Goal: Task Accomplishment & Management: Complete application form

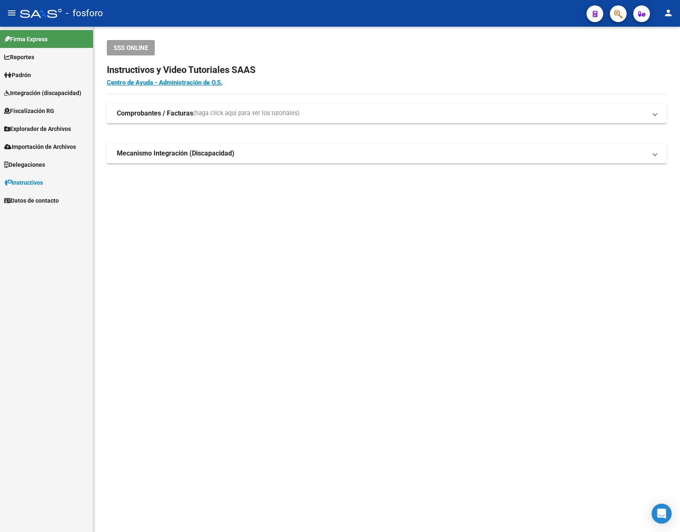
click at [202, 301] on mat-sidenav-content "SSS ONLINE Instructivos y Video Tutoriales SAAS Centro de Ayuda - Administració…" at bounding box center [386, 280] width 587 height 506
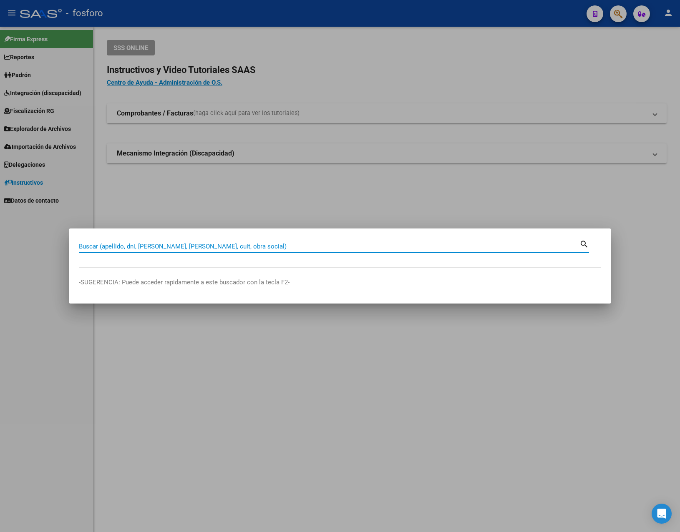
paste input "27246299477"
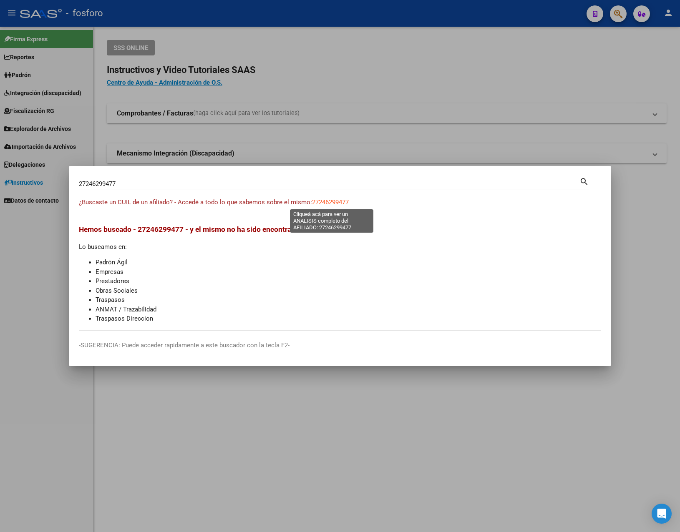
click at [331, 204] on span "27246299477" at bounding box center [330, 203] width 37 height 8
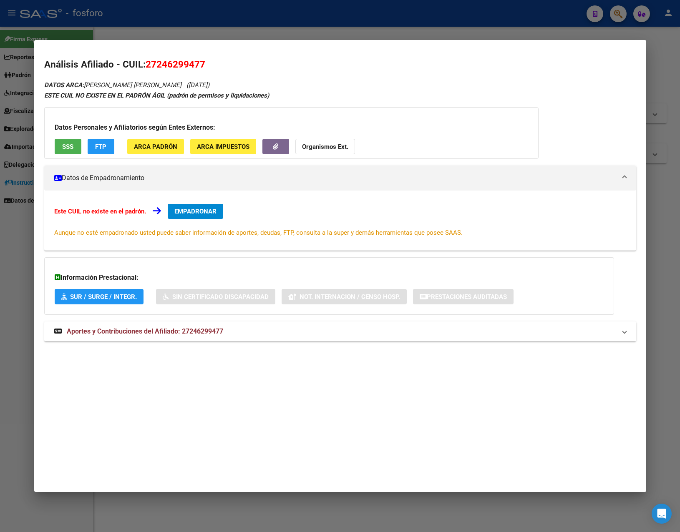
click at [195, 27] on div at bounding box center [340, 266] width 680 height 532
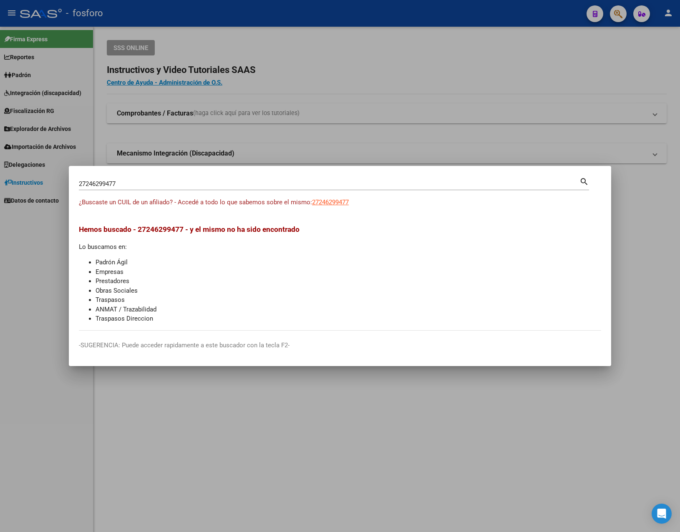
click at [139, 180] on input "27246299477" at bounding box center [329, 184] width 501 height 8
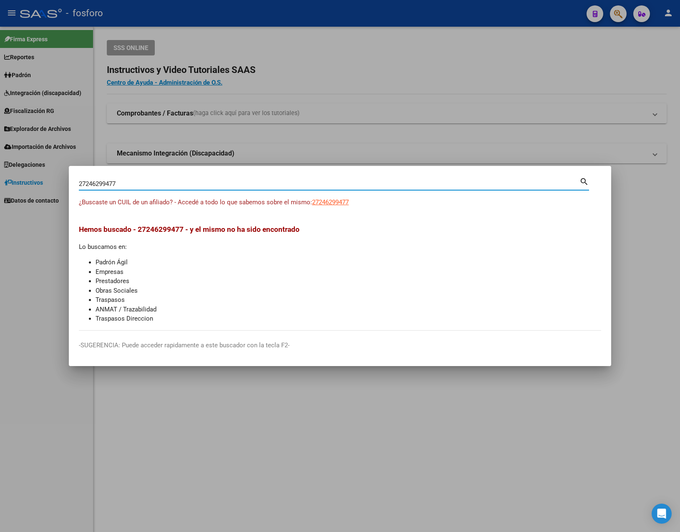
drag, startPoint x: 138, startPoint y: 184, endPoint x: -2, endPoint y: 184, distance: 139.8
click at [0, 184] on html "menu - fosforo person Firma Express Reportes Padrón Traspasos x O.S. Traspasos …" at bounding box center [340, 266] width 680 height 532
paste input "310183208"
type input "27310183208"
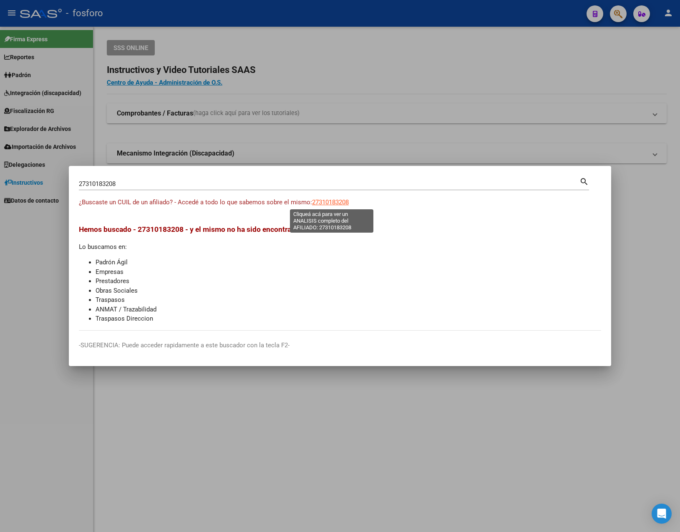
click at [348, 202] on span "27310183208" at bounding box center [330, 203] width 37 height 8
type textarea "27310183208"
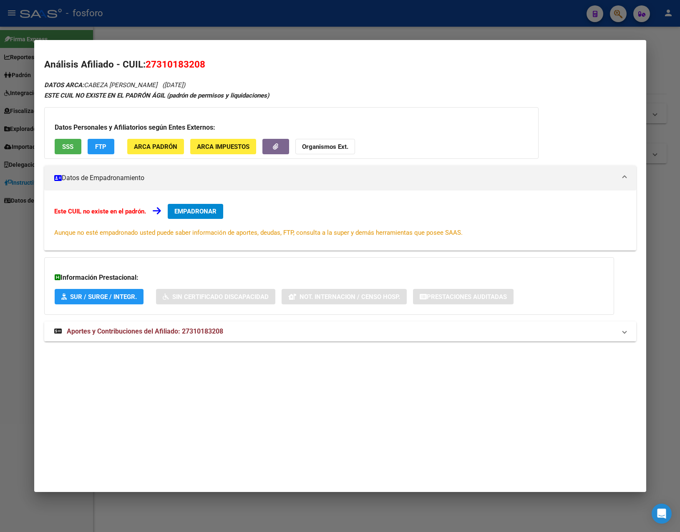
click at [137, 337] on mat-expansion-panel-header "Aportes y Contribuciones del Afiliado: 27310183208" at bounding box center [340, 332] width 592 height 20
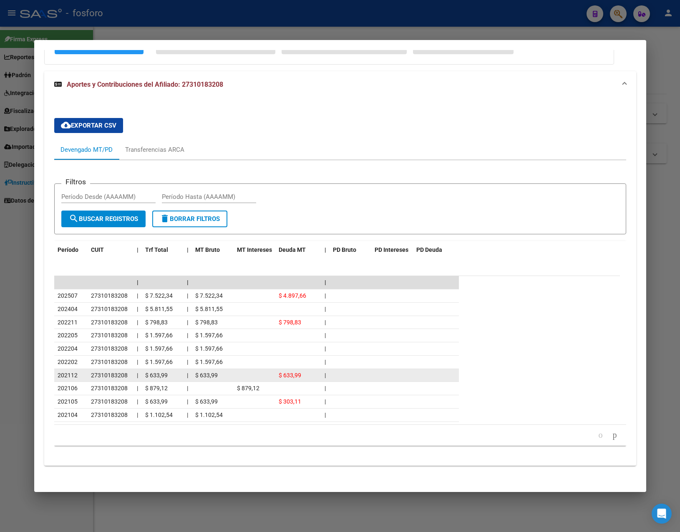
scroll to position [252, 0]
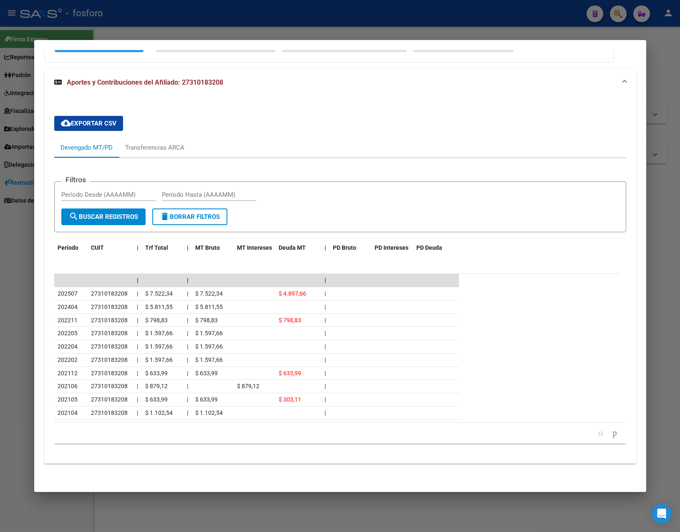
click at [130, 437] on datatable-pager "1 2 3 4 5" at bounding box center [340, 433] width 564 height 14
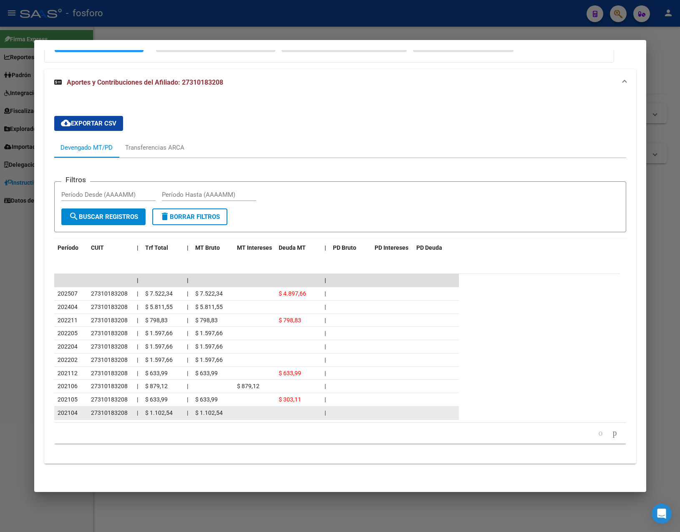
drag, startPoint x: 97, startPoint y: 302, endPoint x: 269, endPoint y: 415, distance: 205.4
click at [269, 415] on datatable-scroller "| | | 202507 27310183208 | $ 7.522,34 | $ 7.522,34 $ 4.897,66 | 202404 27310183…" at bounding box center [337, 347] width 566 height 146
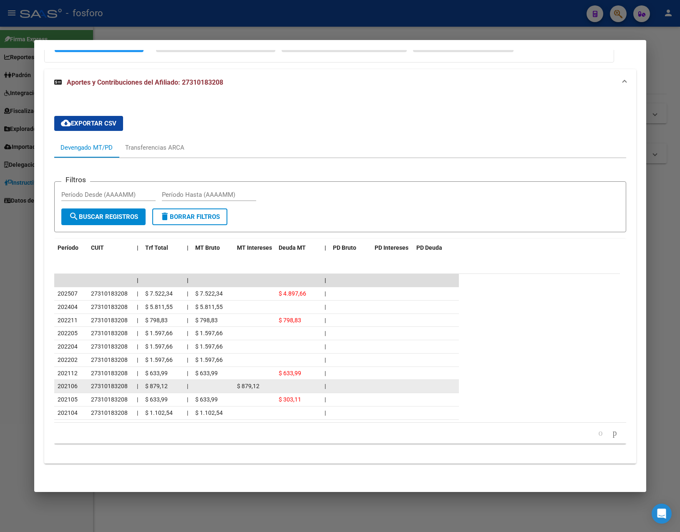
drag, startPoint x: 269, startPoint y: 415, endPoint x: 148, endPoint y: 384, distance: 124.8
click at [148, 384] on datatable-scroller "| | | 202507 27310183208 | $ 7.522,34 | $ 7.522,34 $ 4.897,66 | 202404 27310183…" at bounding box center [337, 347] width 566 height 146
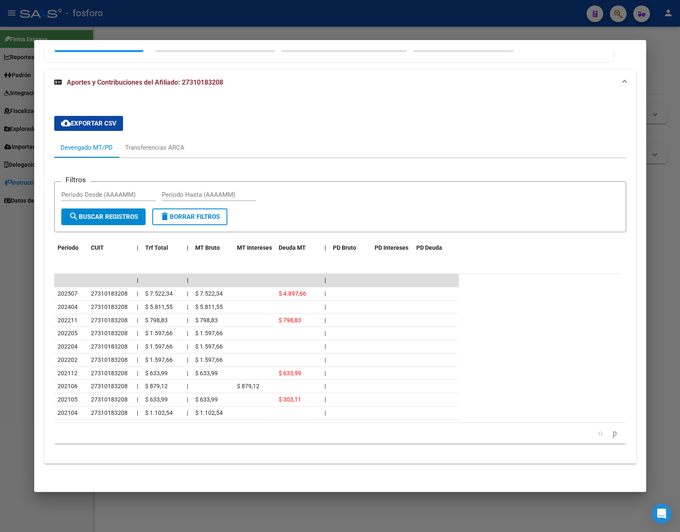
drag, startPoint x: 336, startPoint y: 415, endPoint x: 27, endPoint y: 298, distance: 330.3
click at [27, 298] on div "27310183208 Buscar (apellido, dni, cuil, nro traspaso, cuit, obra social) searc…" at bounding box center [340, 266] width 680 height 532
drag, startPoint x: 52, startPoint y: 292, endPoint x: 384, endPoint y: 425, distance: 357.4
click at [384, 425] on div "cloud_download Exportar CSV Devengado MT/PD Transferencias ARCA Filtros Período…" at bounding box center [340, 283] width 592 height 348
drag, startPoint x: 384, startPoint y: 425, endPoint x: 383, endPoint y: 443, distance: 17.6
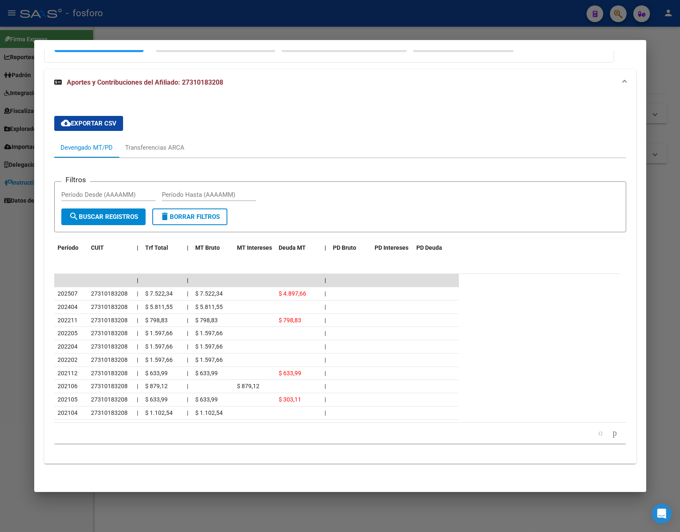
click at [383, 443] on div "179.769.313.486.231.570.000.000.000.000.000.000.000.000.000.000.000.000.000.000…" at bounding box center [340, 433] width 572 height 21
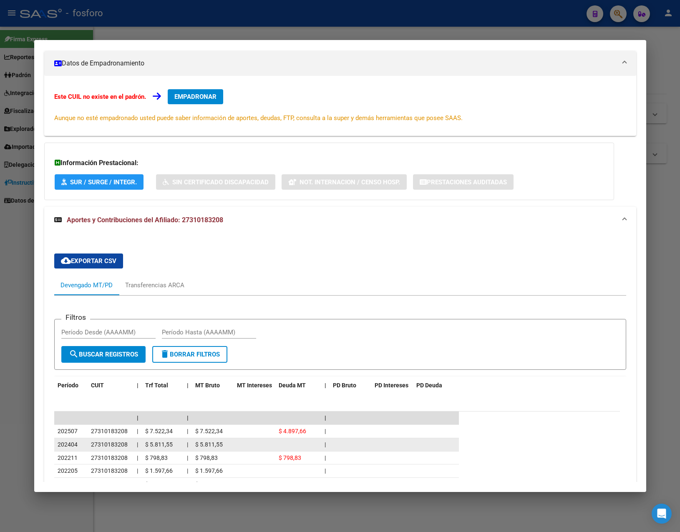
scroll to position [0, 0]
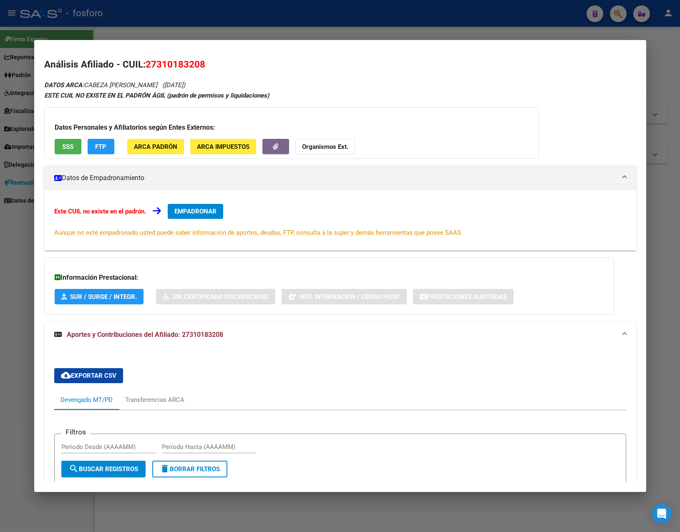
click at [254, 35] on div at bounding box center [340, 266] width 680 height 532
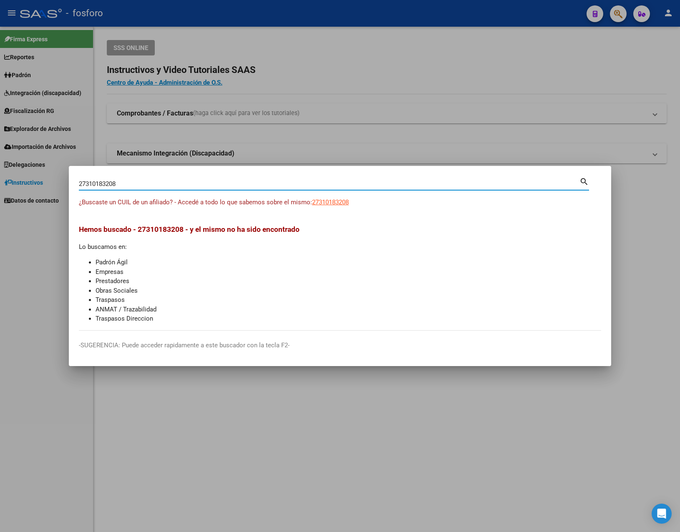
drag, startPoint x: 133, startPoint y: 186, endPoint x: -2, endPoint y: 188, distance: 135.2
click at [0, 188] on html "menu - fosforo person Firma Express Reportes Padrón Traspasos x O.S. Traspasos …" at bounding box center [340, 266] width 680 height 532
paste input "417154294"
type input "27417154294"
click at [340, 203] on span "27417154294" at bounding box center [330, 203] width 37 height 8
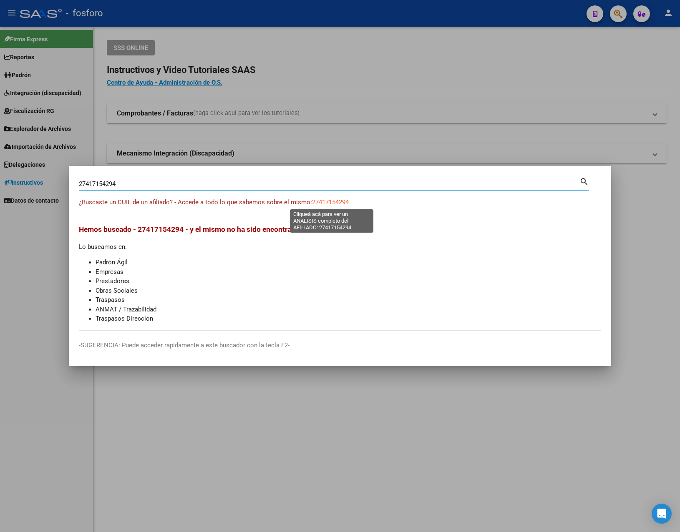
type textarea "27417154294"
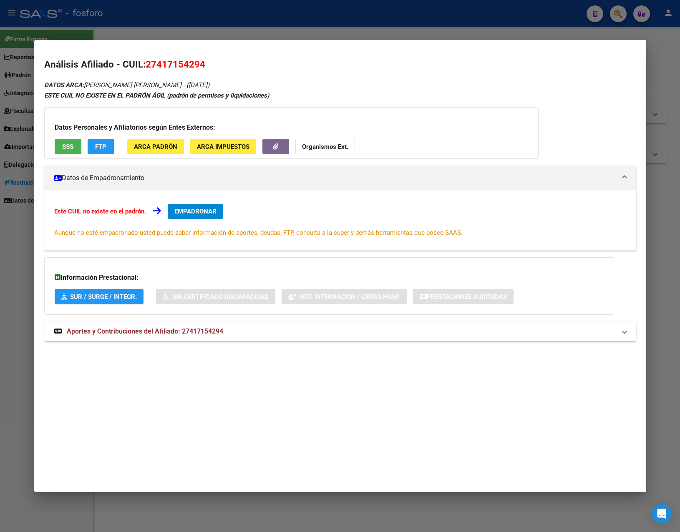
click at [175, 342] on div "DATOS ARCA: [PERSON_NAME] [PERSON_NAME] ([DATE]) ESTE CUIL NO EXISTE EN EL PADR…" at bounding box center [340, 215] width 592 height 271
click at [181, 331] on span "Aportes y Contribuciones del Afiliado: 27417154294" at bounding box center [145, 332] width 156 height 8
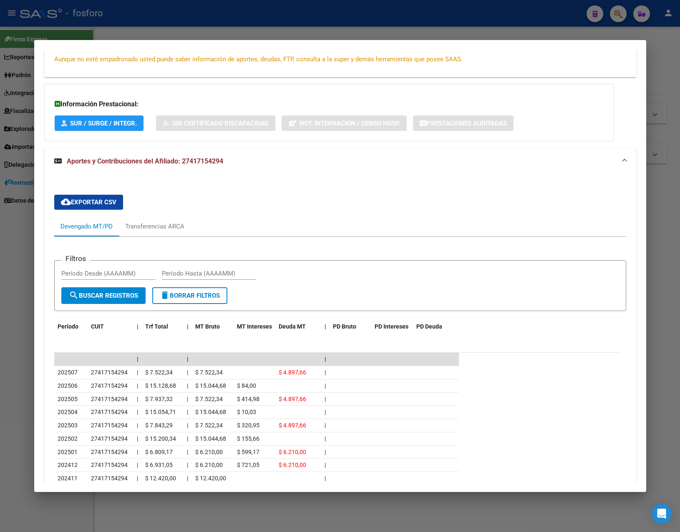
scroll to position [167, 0]
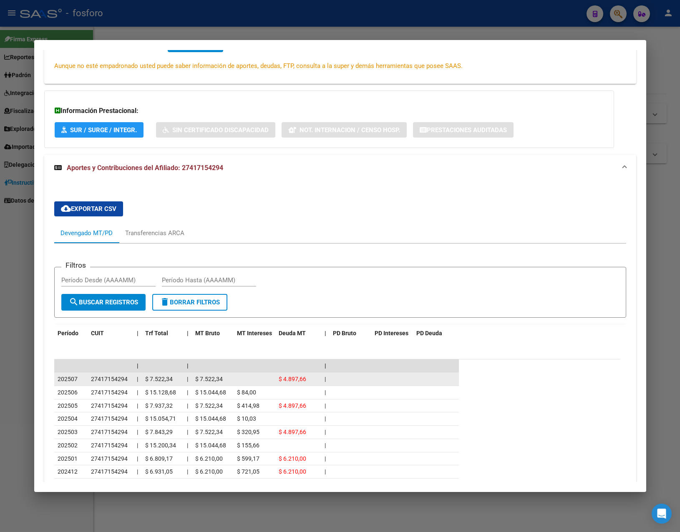
drag, startPoint x: 147, startPoint y: 380, endPoint x: 161, endPoint y: 380, distance: 13.8
click at [161, 380] on span "$ 7.522,34" at bounding box center [159, 379] width 28 height 7
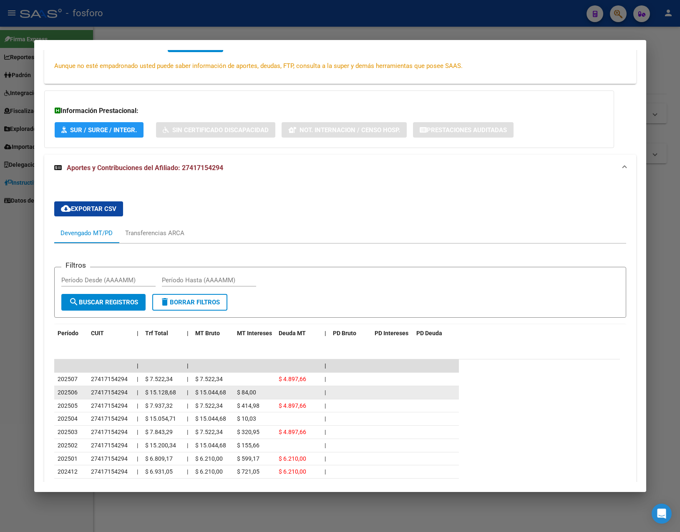
drag, startPoint x: 162, startPoint y: 380, endPoint x: 157, endPoint y: 393, distance: 14.1
click at [157, 393] on span "$ 15.128,68" at bounding box center [160, 392] width 31 height 7
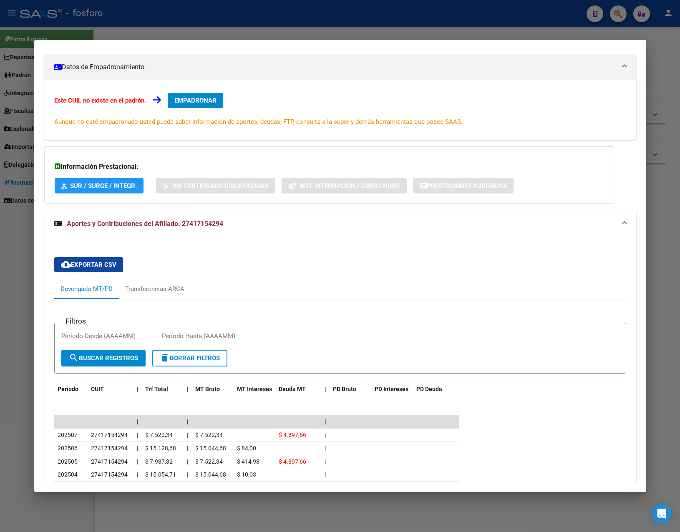
scroll to position [0, 0]
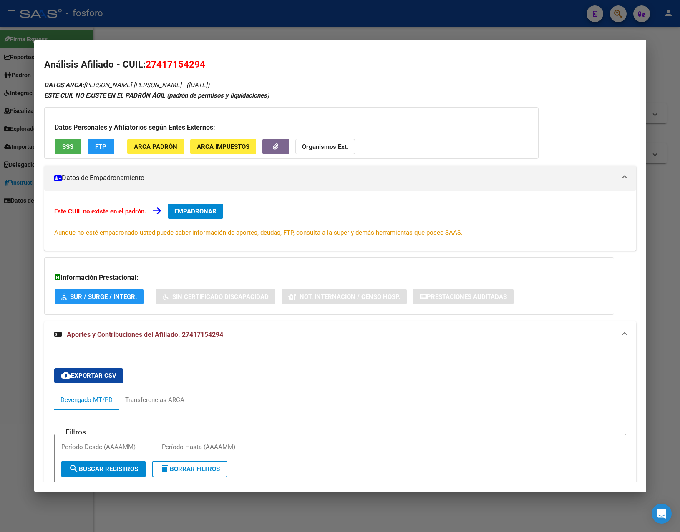
click at [196, 213] on span "EMPADRONAR" at bounding box center [195, 212] width 42 height 8
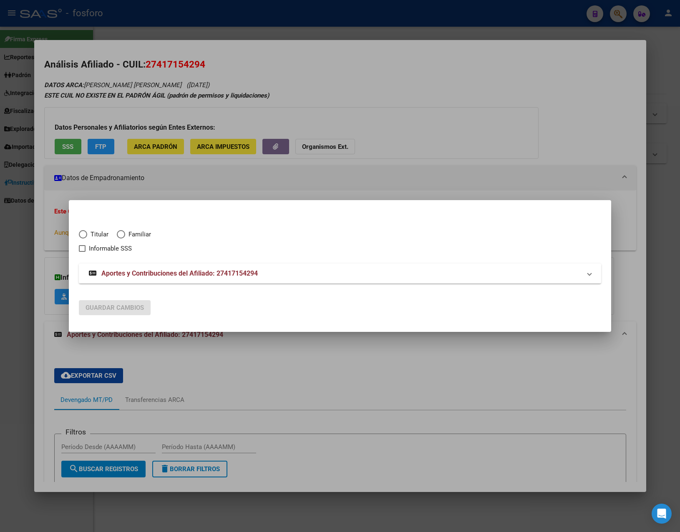
click at [89, 240] on mat-radio-button "Titular" at bounding box center [98, 237] width 38 height 14
click at [89, 239] on span "Titular" at bounding box center [97, 235] width 21 height 10
click at [87, 239] on input "Titular" at bounding box center [83, 234] width 8 height 8
radio input "true"
checkbox input "true"
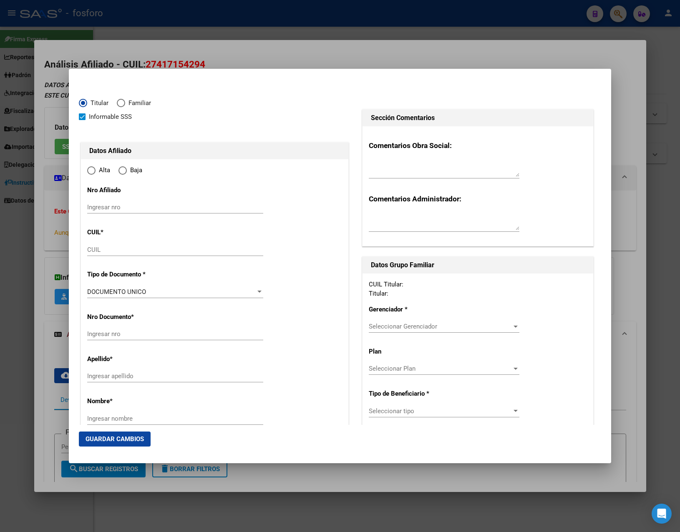
type input "27-41715429-4"
radio input "true"
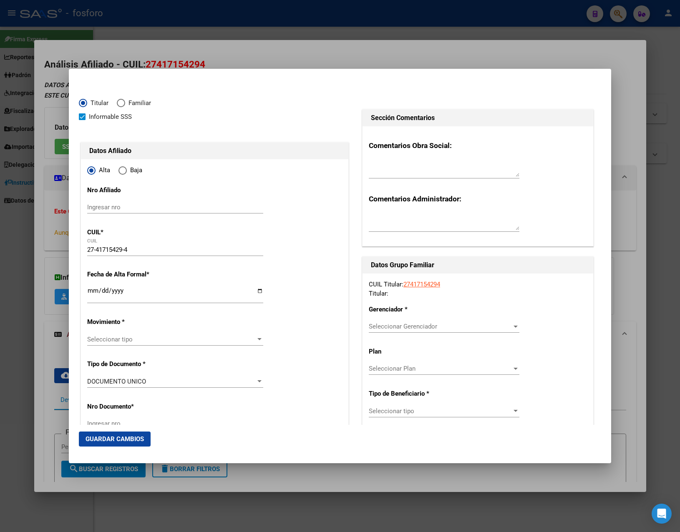
type input "41715429"
type input "[PERSON_NAME]"
type input "[DATE]"
type input "MAR DEL PLATA S"
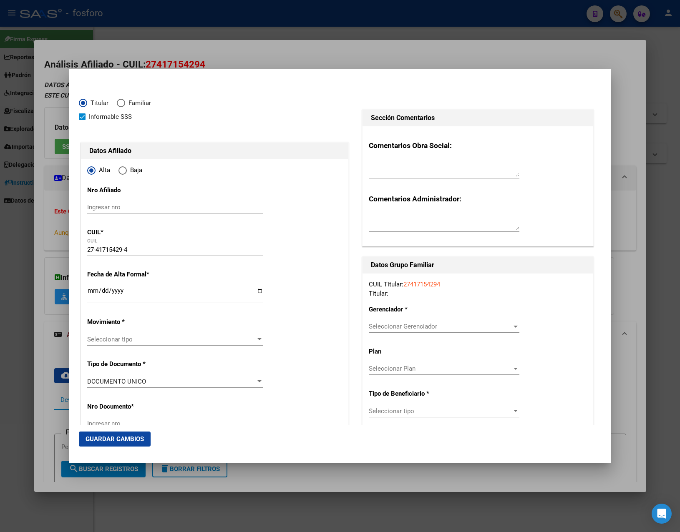
type input "7600"
type input "[DATE]"
type input "6066"
click at [90, 294] on input "Ingresar fecha" at bounding box center [175, 293] width 176 height 13
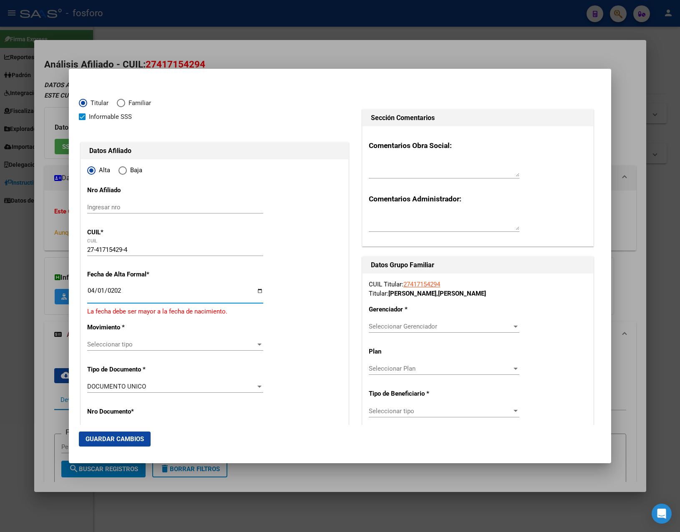
type input "[DATE]"
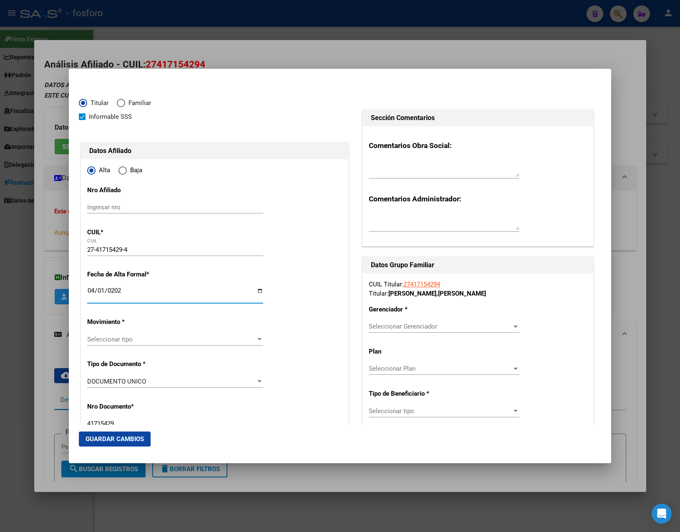
click at [131, 350] on div "Seleccionar tipo Seleccionar tipo" at bounding box center [175, 343] width 176 height 20
click at [135, 342] on span "Seleccionar tipo" at bounding box center [171, 340] width 169 height 8
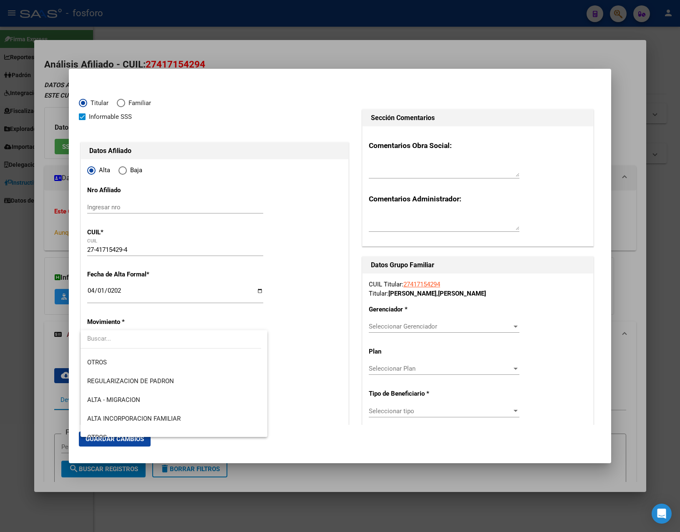
scroll to position [83, 0]
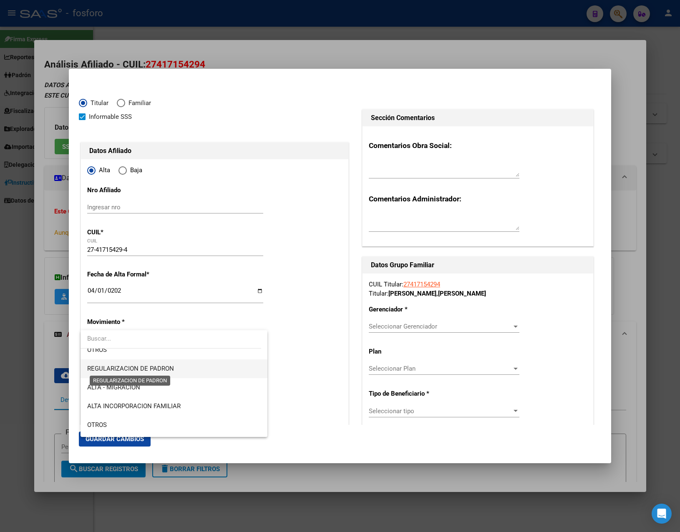
click at [155, 369] on span "REGULARIZACION DE PADRON" at bounding box center [130, 369] width 87 height 8
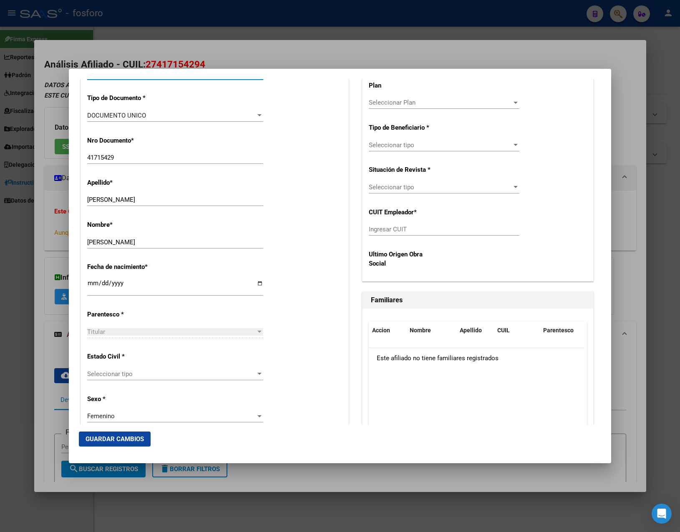
scroll to position [292, 0]
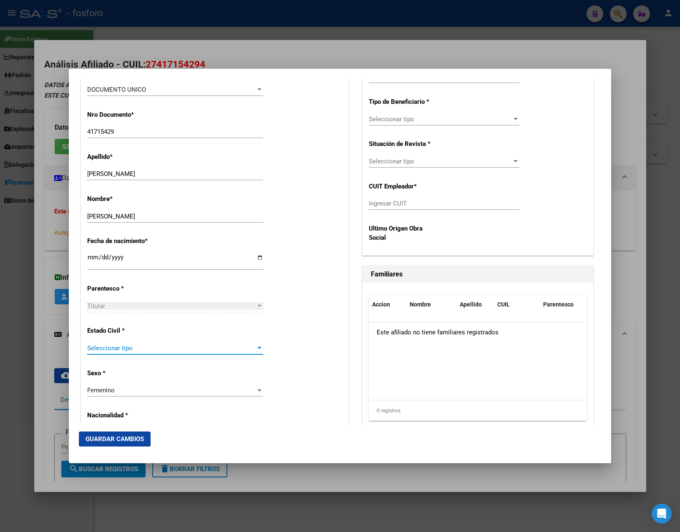
click at [175, 345] on span "Seleccionar tipo" at bounding box center [171, 349] width 169 height 8
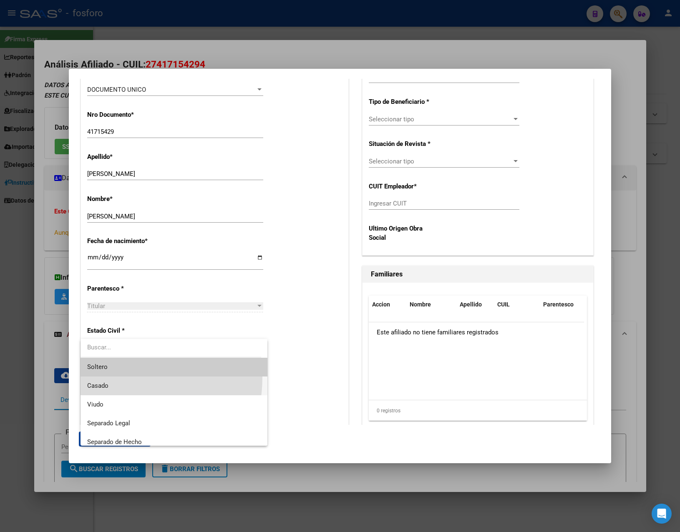
click at [103, 377] on span "Casado" at bounding box center [174, 386] width 174 height 19
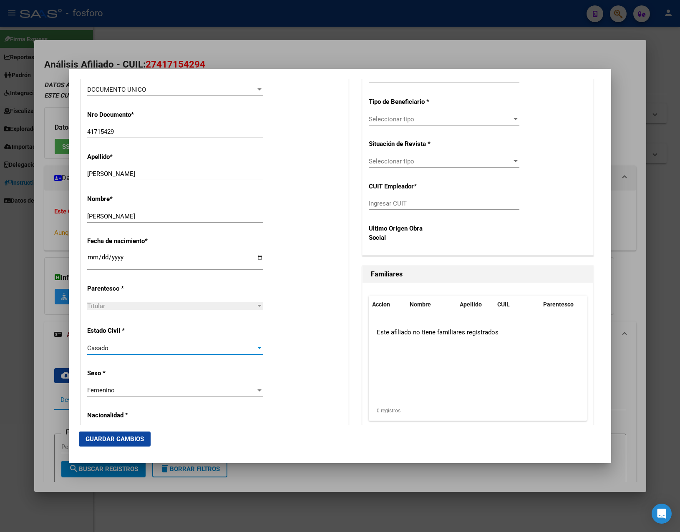
click at [107, 348] on span "Casado" at bounding box center [97, 349] width 21 height 8
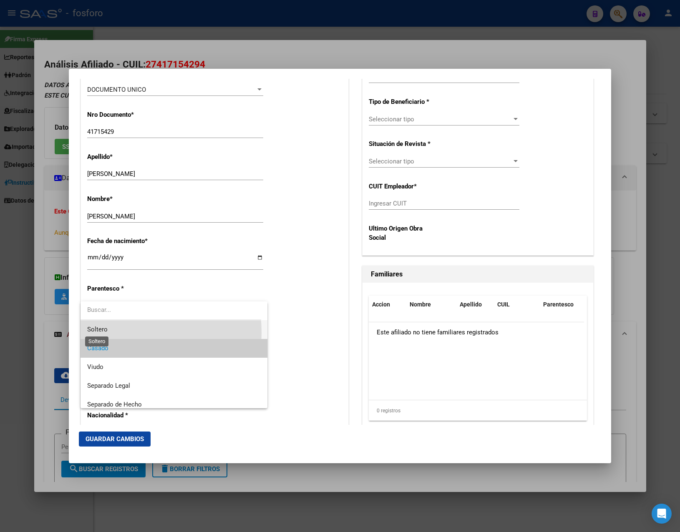
click at [106, 333] on span "Soltero" at bounding box center [97, 330] width 20 height 8
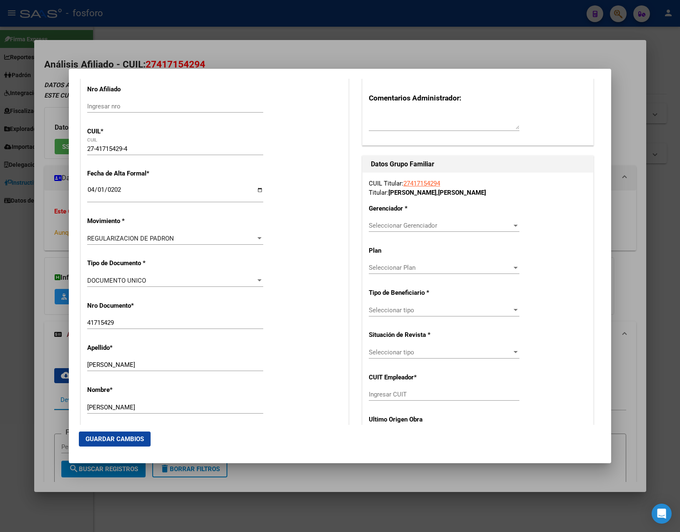
scroll to position [9, 0]
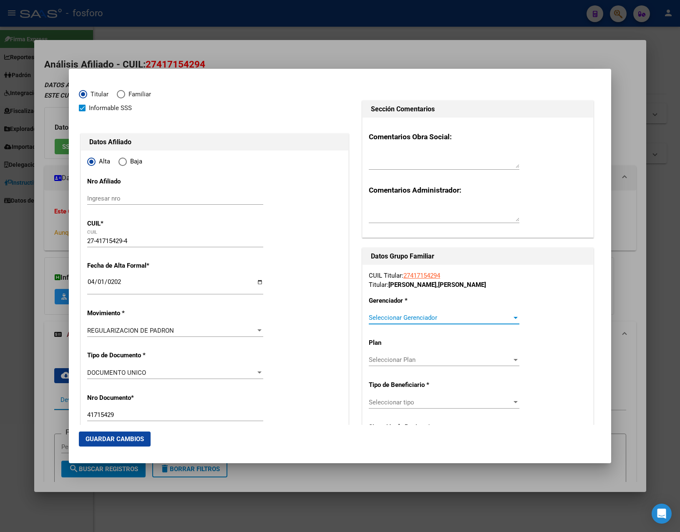
click at [406, 317] on span "Seleccionar Gerenciador" at bounding box center [440, 318] width 143 height 8
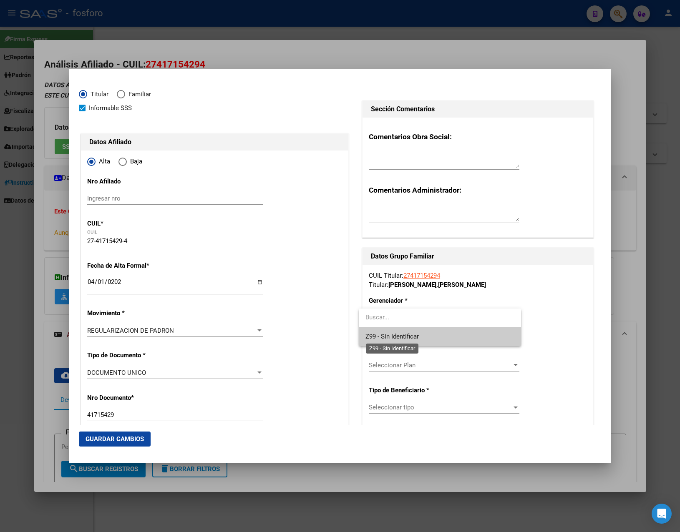
click at [393, 334] on span "Z99 - Sin Identificar" at bounding box center [391, 337] width 53 height 8
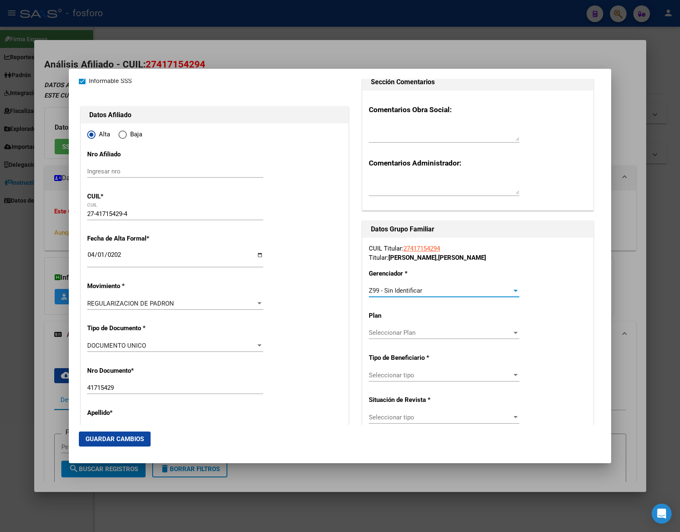
scroll to position [50, 0]
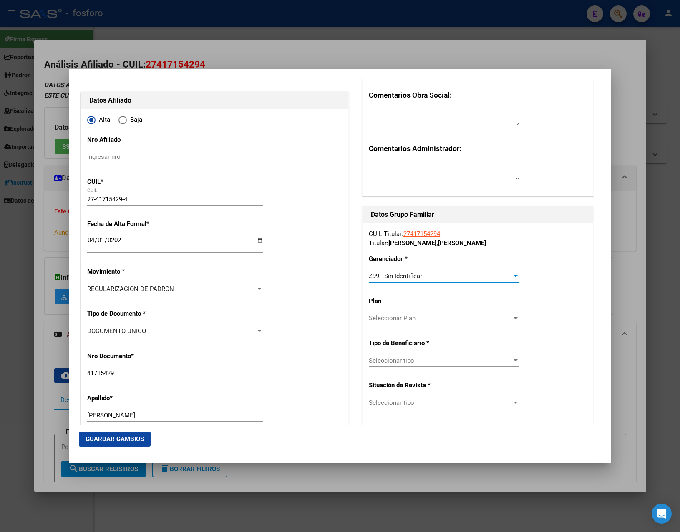
click at [413, 359] on span "Seleccionar tipo" at bounding box center [440, 361] width 143 height 8
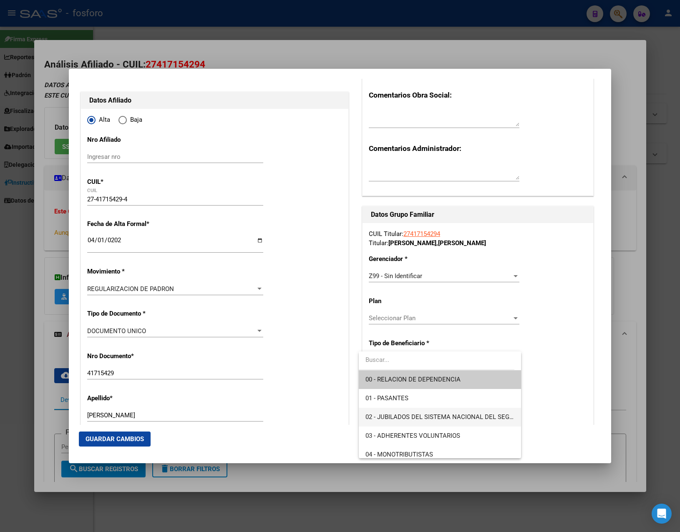
scroll to position [42, 0]
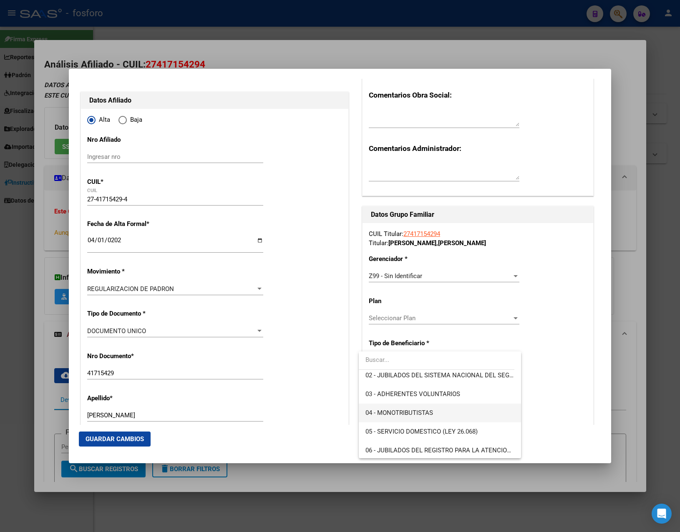
click at [408, 416] on span "04 - MONOTRIBUTISTAS" at bounding box center [399, 413] width 68 height 8
type input "27-41715429-4"
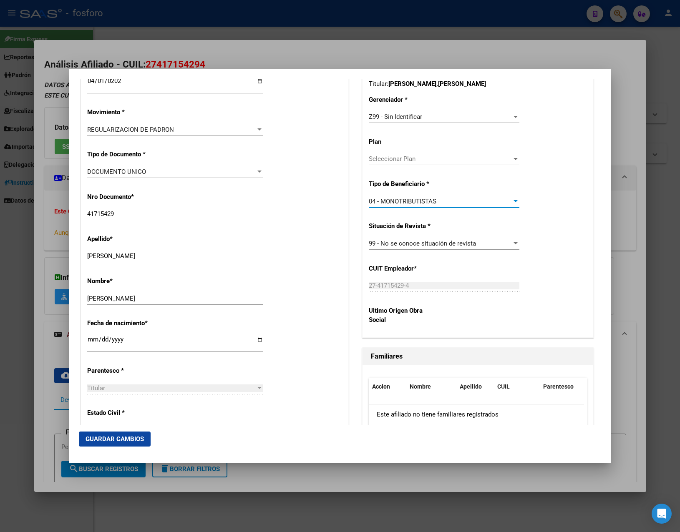
scroll to position [217, 0]
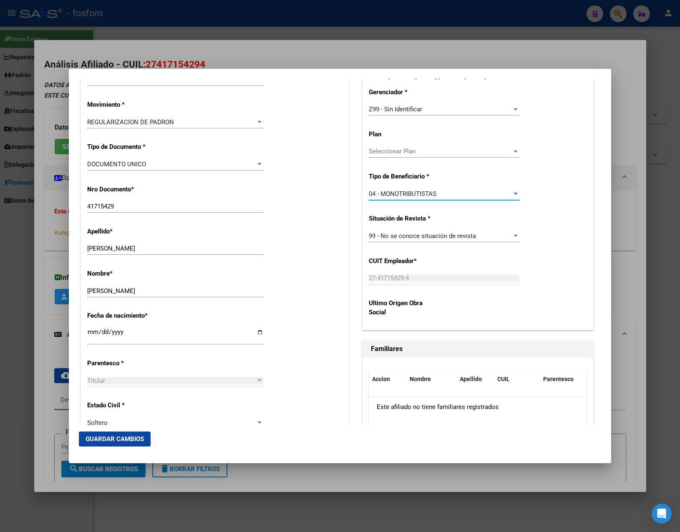
click at [131, 440] on span "Guardar Cambios" at bounding box center [115, 440] width 58 height 8
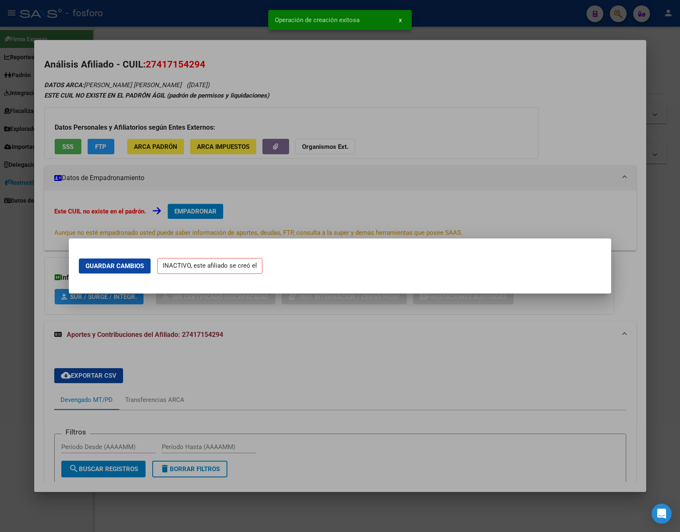
scroll to position [0, 0]
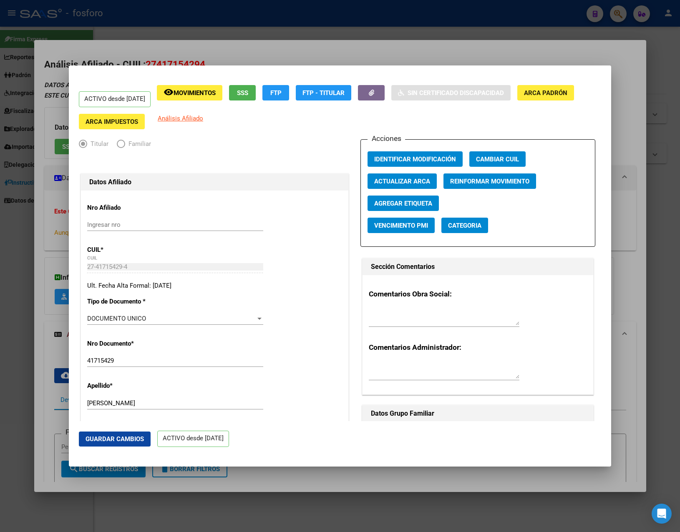
click at [226, 56] on div at bounding box center [340, 266] width 680 height 532
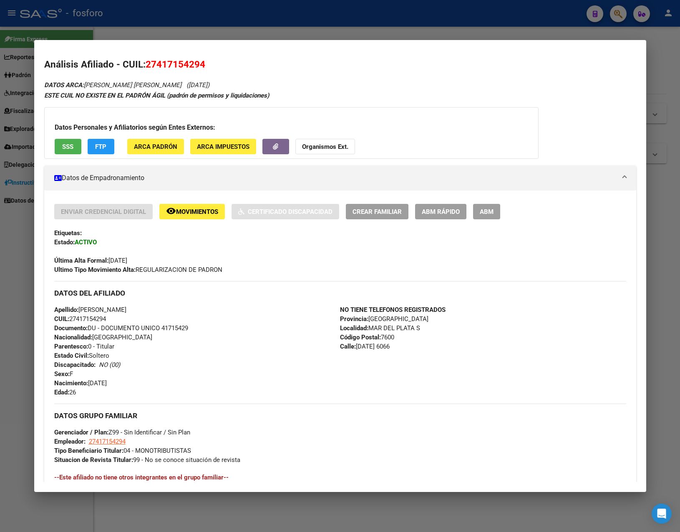
click at [247, 26] on div at bounding box center [340, 266] width 680 height 532
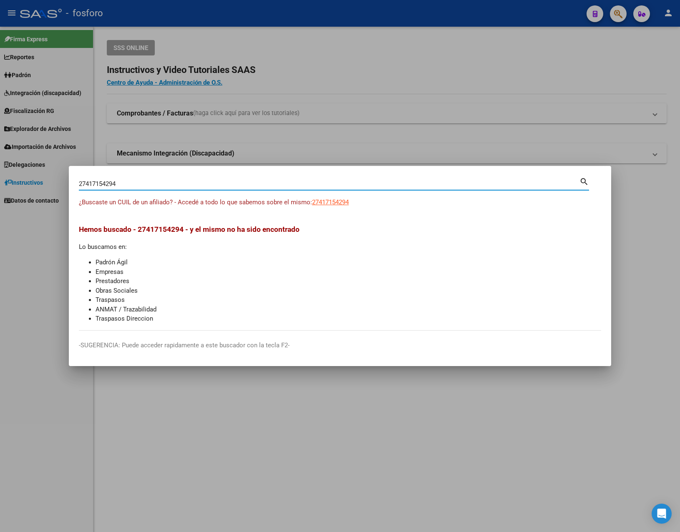
drag, startPoint x: 125, startPoint y: 181, endPoint x: 41, endPoint y: 181, distance: 83.9
click at [41, 181] on div "27417154294 Buscar (apellido, dni, cuil, nro traspaso, cuit, obra social) searc…" at bounding box center [340, 266] width 680 height 532
paste input "46796823"
type input "27446796823"
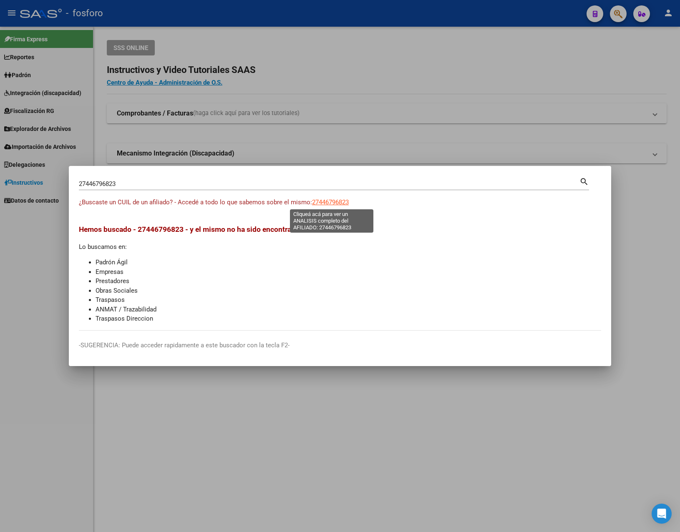
click at [327, 200] on span "27446796823" at bounding box center [330, 203] width 37 height 8
type textarea "27446796823"
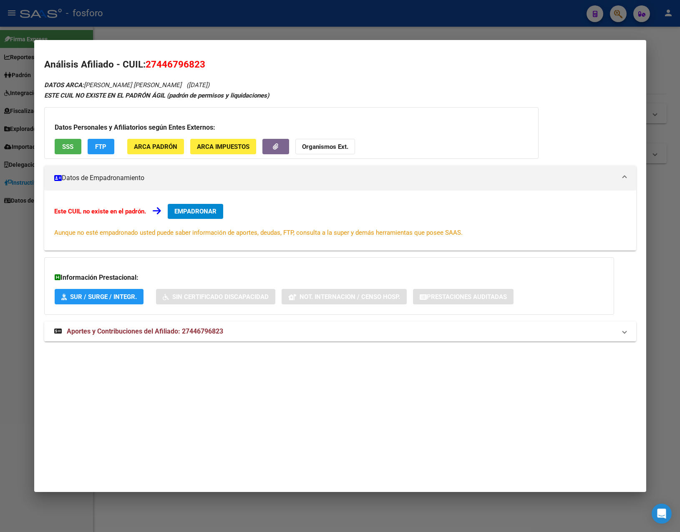
click at [244, 321] on div "DATOS ARCA: [PERSON_NAME] [PERSON_NAME] ([DATE]) ESTE CUIL NO EXISTE EN EL PADR…" at bounding box center [340, 215] width 592 height 271
click at [248, 329] on mat-panel-title "Aportes y Contribuciones del Afiliado: 27446796823" at bounding box center [335, 332] width 562 height 10
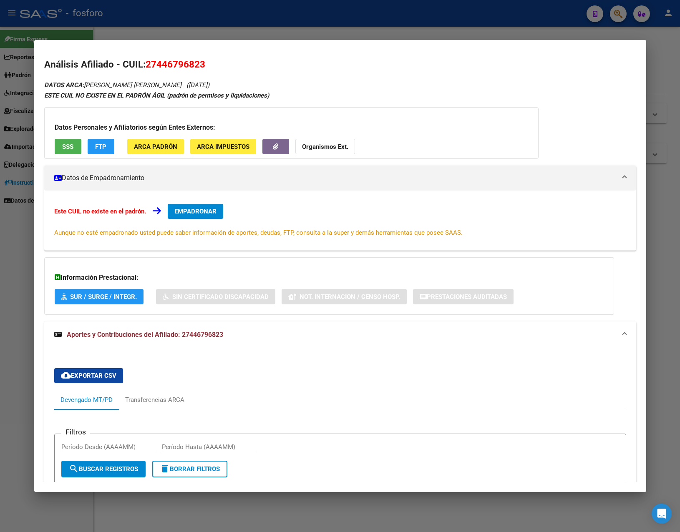
click at [211, 212] on span "EMPADRONAR" at bounding box center [195, 212] width 42 height 8
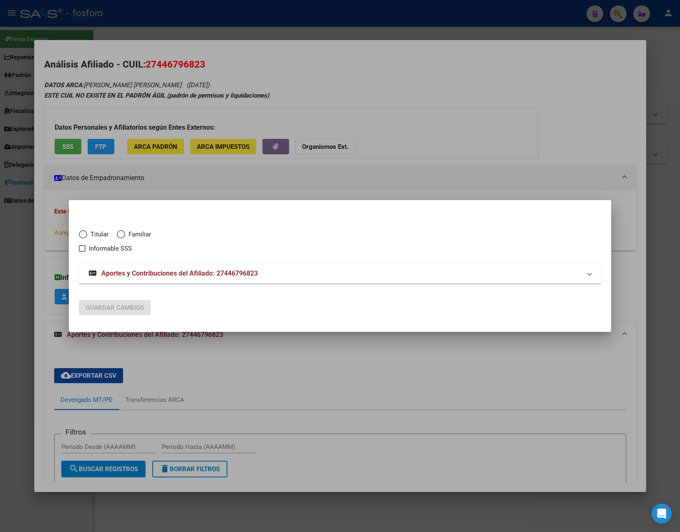
click at [105, 238] on span "Titular" at bounding box center [97, 235] width 21 height 10
click at [87, 238] on input "Titular" at bounding box center [83, 234] width 8 height 8
radio input "true"
checkbox input "true"
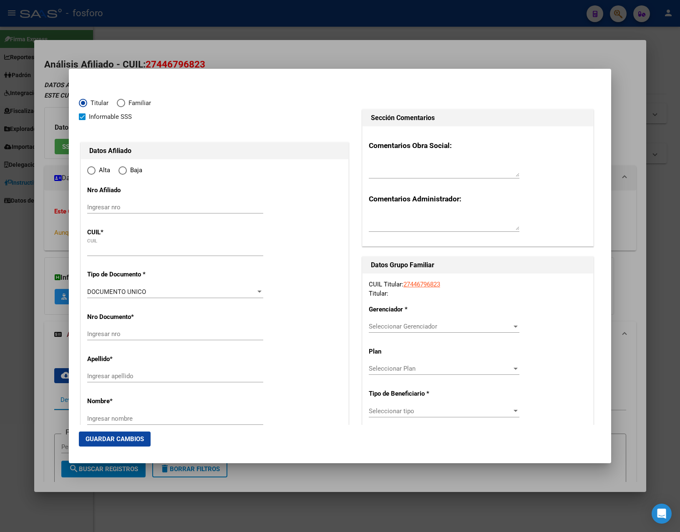
type input "27-44679682-3"
radio input "true"
type input "44679682"
type input "[PERSON_NAME]"
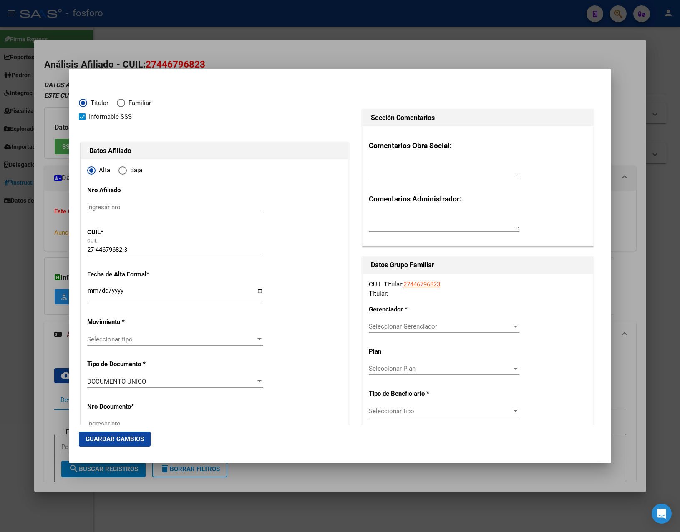
type input "[DATE]"
type input "LEDESMA"
type input "4512"
type input "AV PUERTO ARGENTINO"
type input "1950"
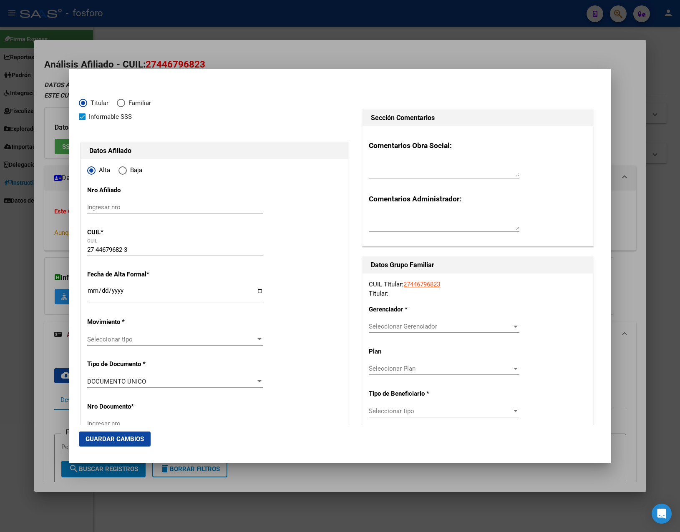
type input "0"
click at [91, 294] on input "Ingresar fecha" at bounding box center [175, 293] width 176 height 13
type input "0003-06-01"
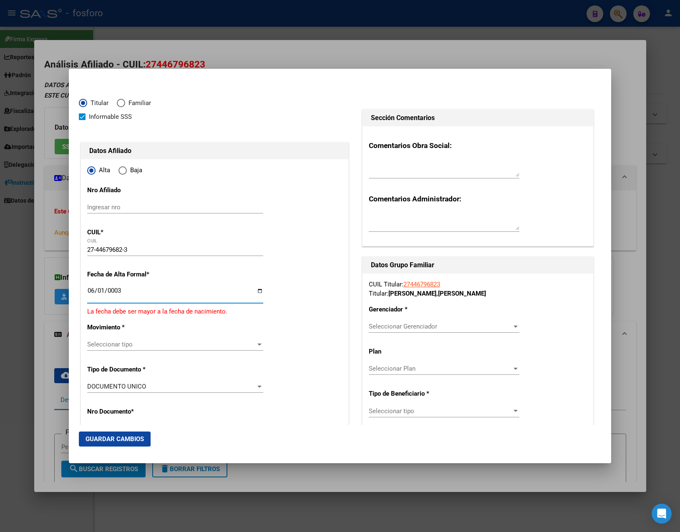
click at [101, 292] on input "0003-06-01" at bounding box center [175, 293] width 176 height 13
type input "[DATE]"
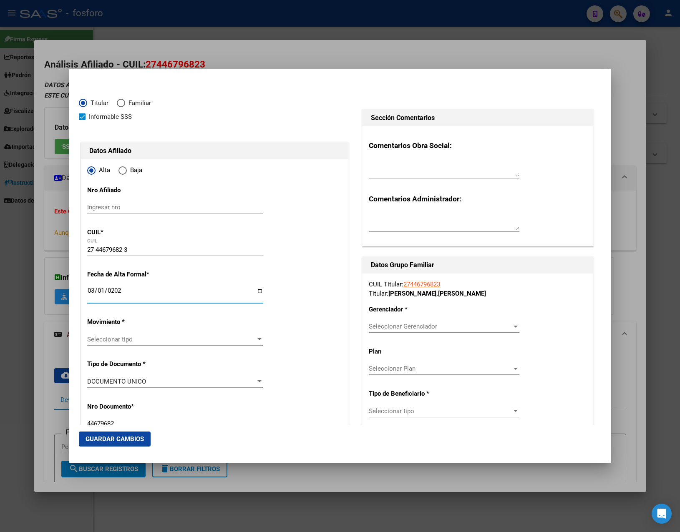
click at [162, 339] on span "Seleccionar tipo" at bounding box center [171, 340] width 169 height 8
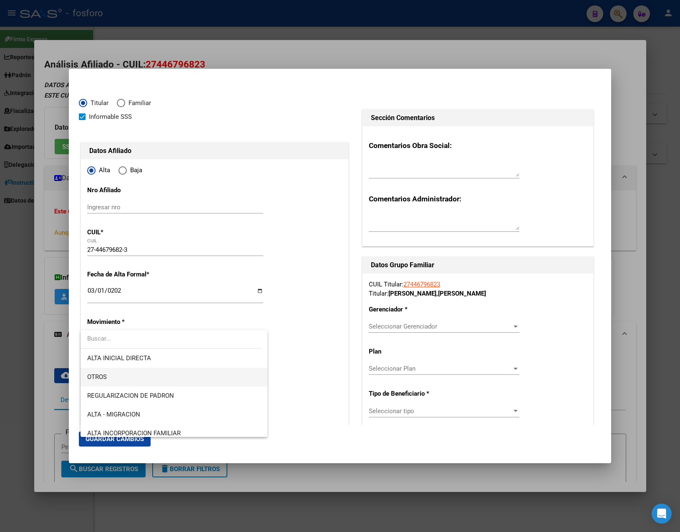
scroll to position [42, 0]
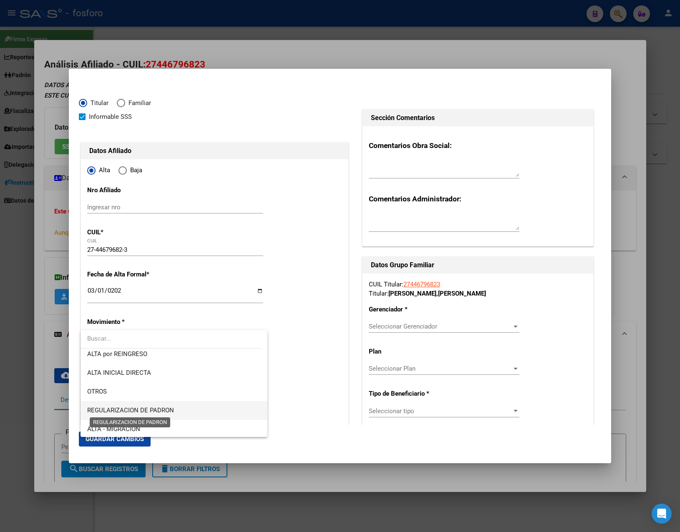
click at [155, 407] on span "REGULARIZACION DE PADRON" at bounding box center [130, 411] width 87 height 8
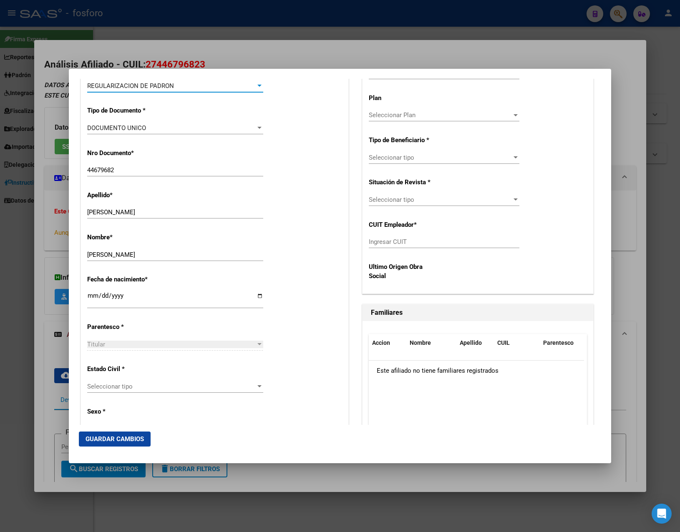
scroll to position [292, 0]
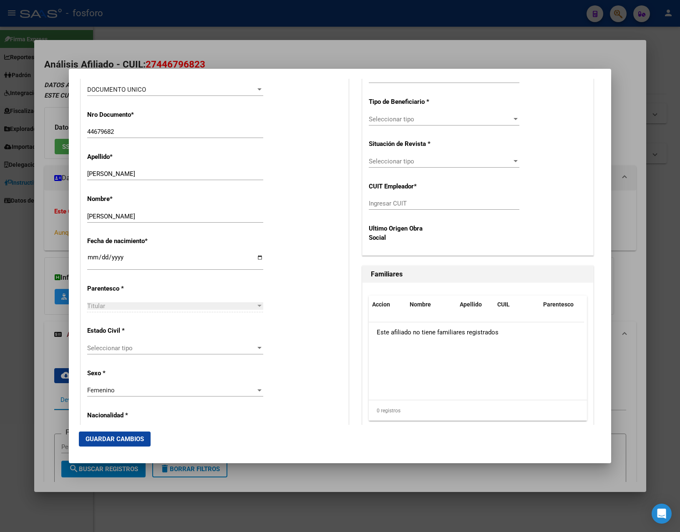
click at [148, 352] on div "Seleccionar tipo Seleccionar tipo" at bounding box center [175, 348] width 176 height 13
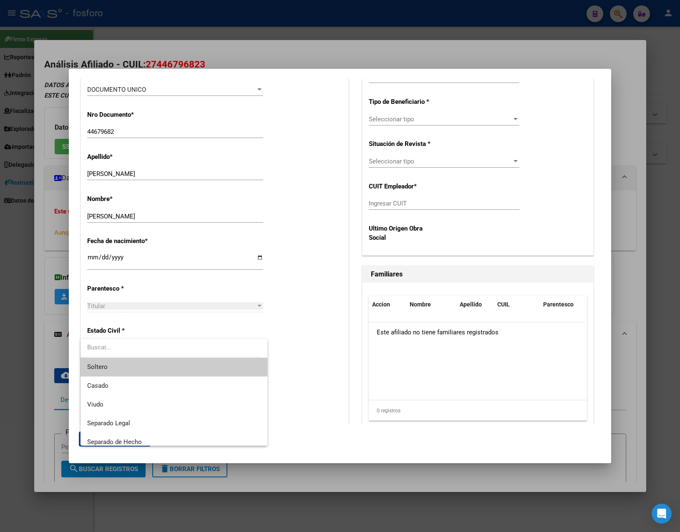
click at [247, 328] on div at bounding box center [340, 266] width 680 height 532
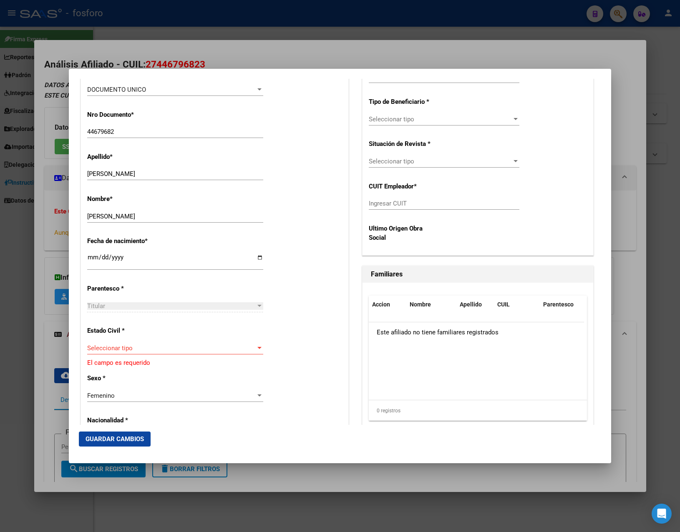
click at [150, 358] on div "Seleccionar tipo Seleccionar tipo" at bounding box center [175, 352] width 176 height 20
click at [147, 352] on div "Seleccionar tipo Seleccionar tipo" at bounding box center [175, 348] width 176 height 13
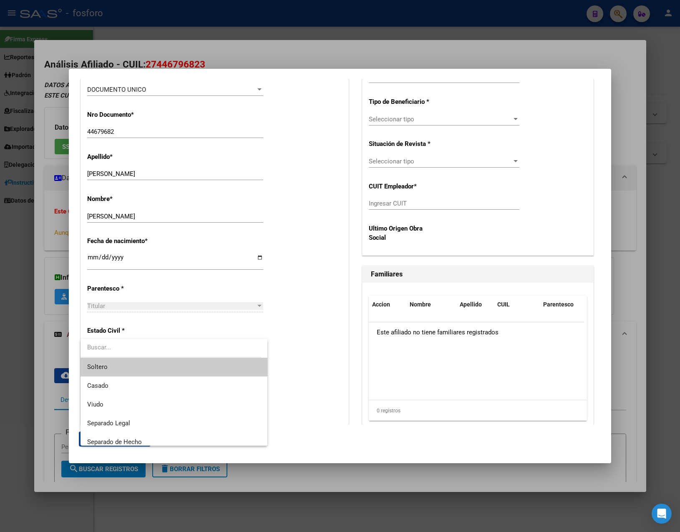
click at [185, 328] on div at bounding box center [340, 266] width 680 height 532
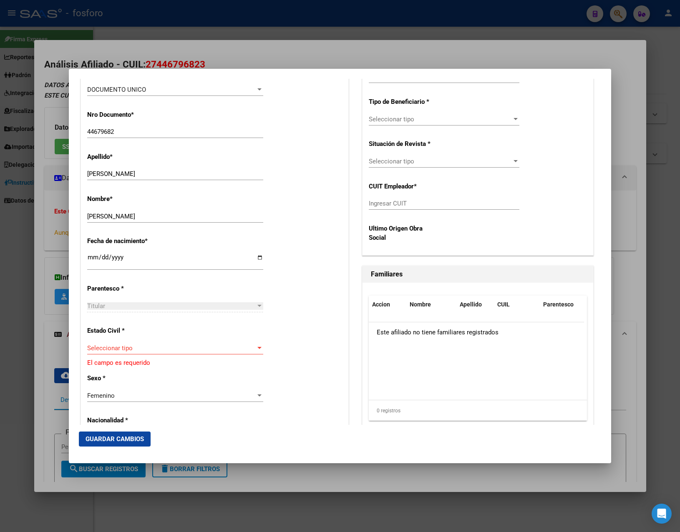
click at [156, 348] on span "Seleccionar tipo" at bounding box center [171, 349] width 169 height 8
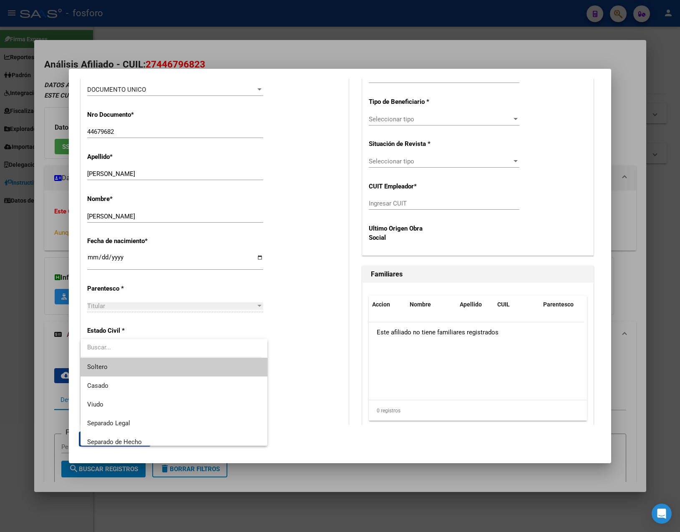
click at [175, 330] on div at bounding box center [340, 266] width 680 height 532
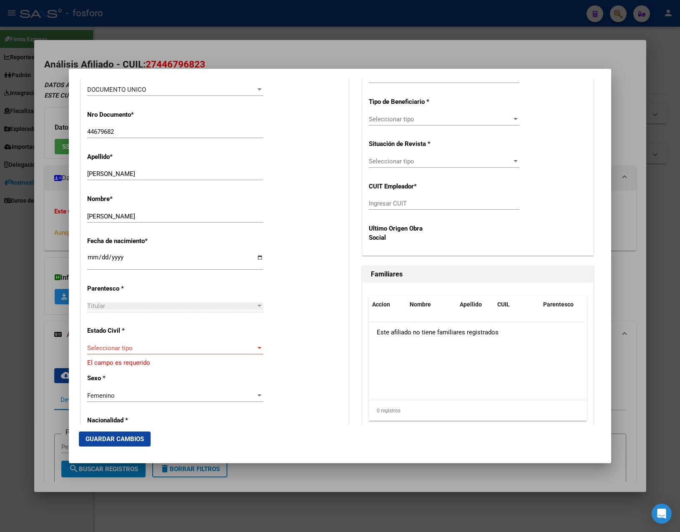
click at [178, 353] on div "Seleccionar tipo Seleccionar tipo" at bounding box center [175, 348] width 176 height 13
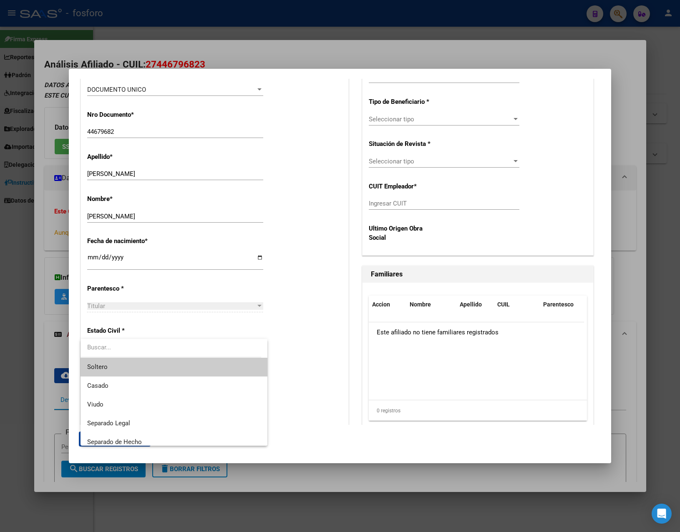
click at [188, 326] on div at bounding box center [340, 266] width 680 height 532
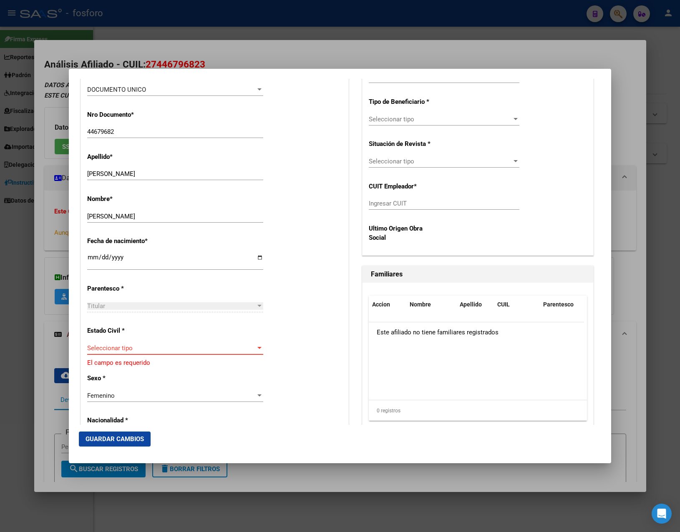
click at [192, 351] on span "Seleccionar tipo" at bounding box center [171, 349] width 169 height 8
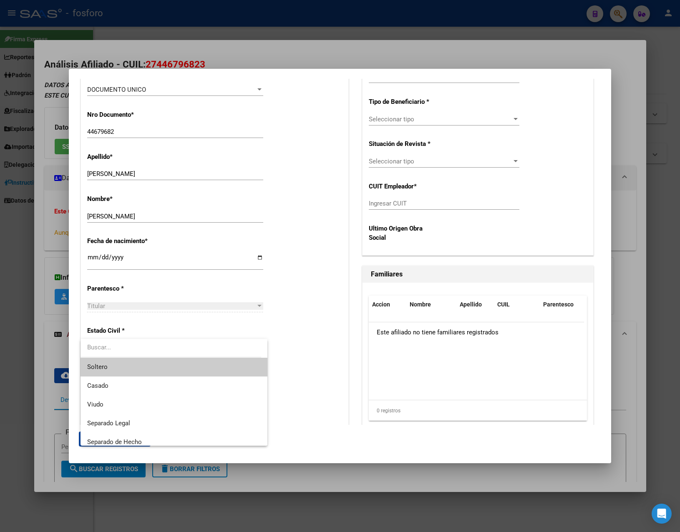
click at [121, 361] on span "Soltero" at bounding box center [174, 367] width 174 height 19
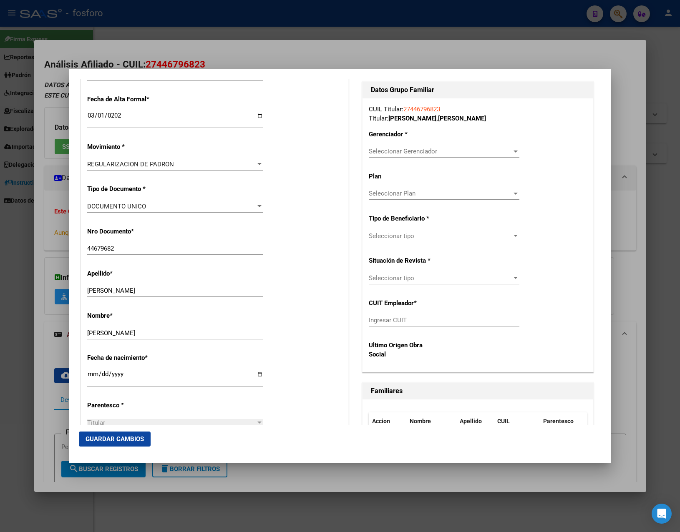
scroll to position [167, 0]
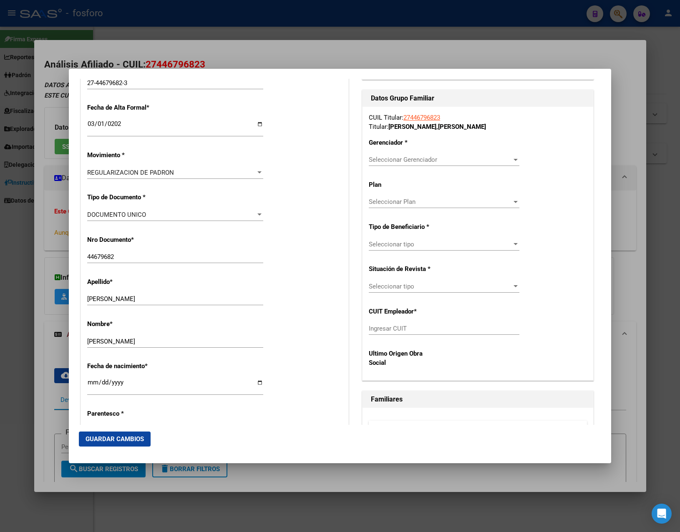
click at [444, 165] on div "Seleccionar Gerenciador Seleccionar Gerenciador" at bounding box center [444, 160] width 151 height 13
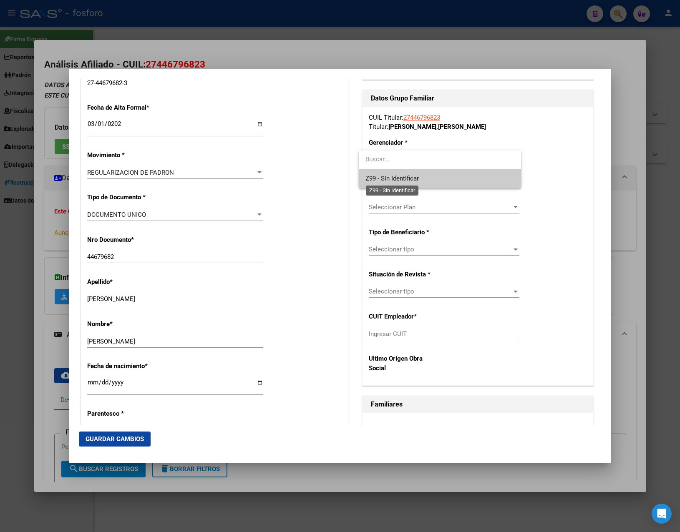
click at [415, 176] on span "Z99 - Sin Identificar" at bounding box center [391, 179] width 53 height 8
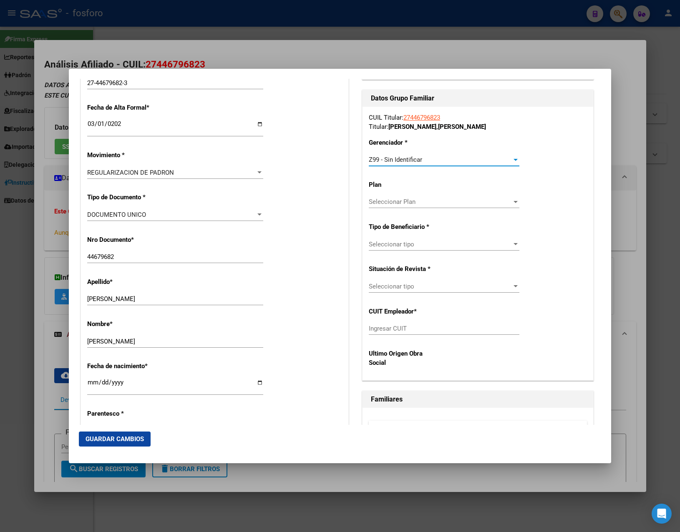
click at [415, 244] on span "Seleccionar tipo" at bounding box center [440, 245] width 143 height 8
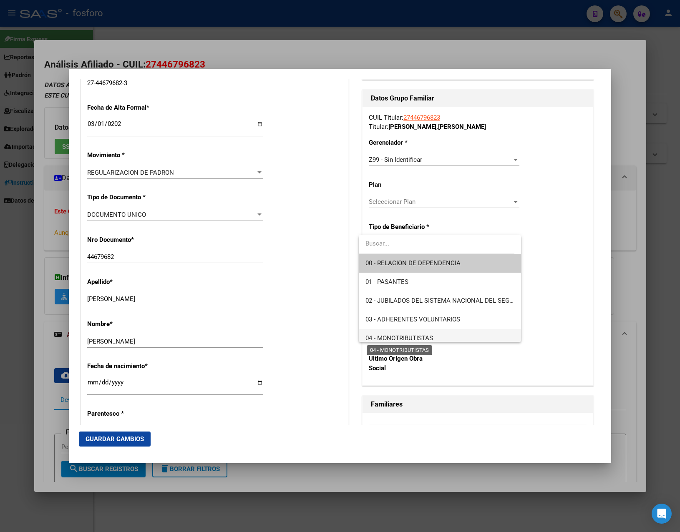
scroll to position [42, 0]
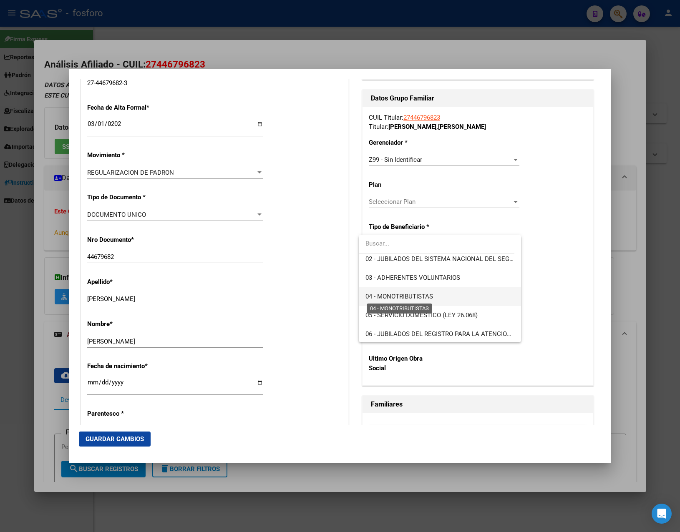
click at [417, 297] on span "04 - MONOTRIBUTISTAS" at bounding box center [399, 297] width 68 height 8
type input "27-44679682-3"
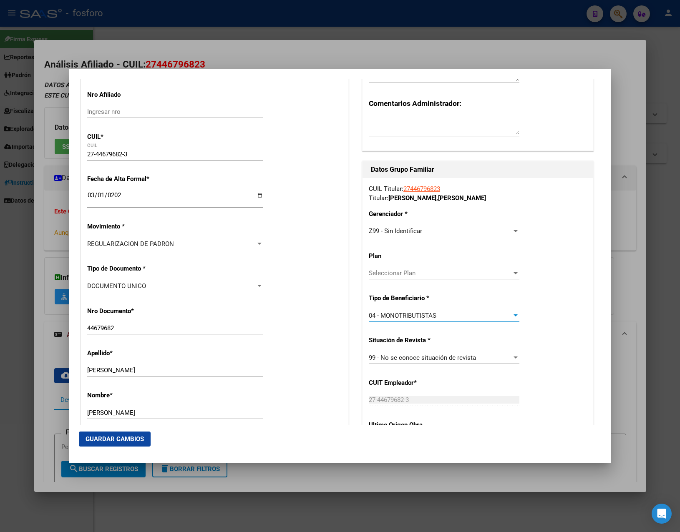
scroll to position [209, 0]
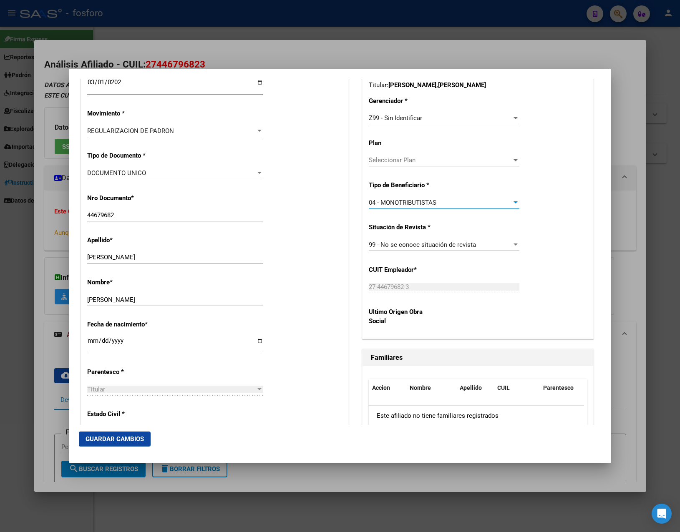
click at [416, 209] on div "04 - MONOTRIBUTISTAS Seleccionar tipo" at bounding box center [444, 207] width 151 height 20
click at [415, 202] on span "04 - MONOTRIBUTISTAS" at bounding box center [403, 203] width 68 height 8
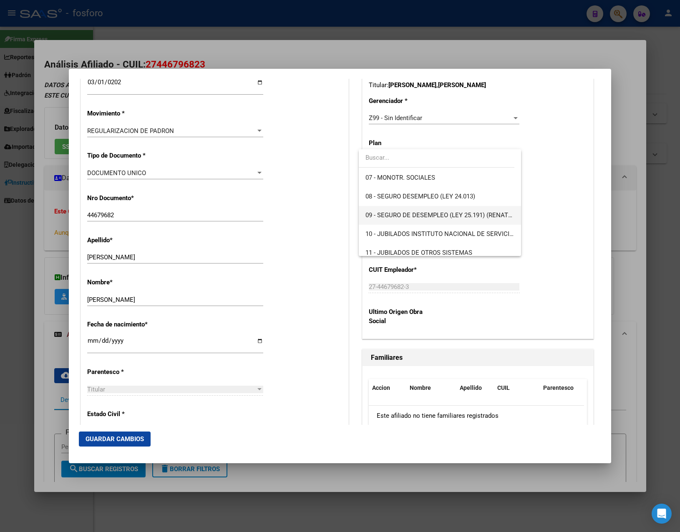
scroll to position [134, 0]
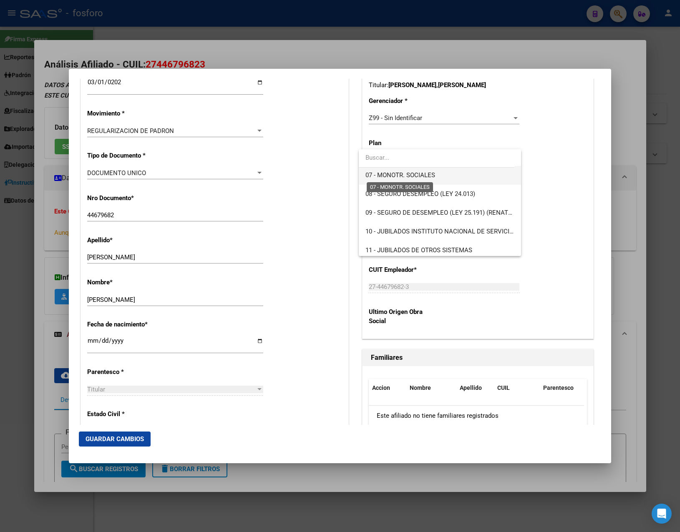
click at [414, 176] on span "07 - MONOTR. SOCIALES" at bounding box center [400, 175] width 70 height 8
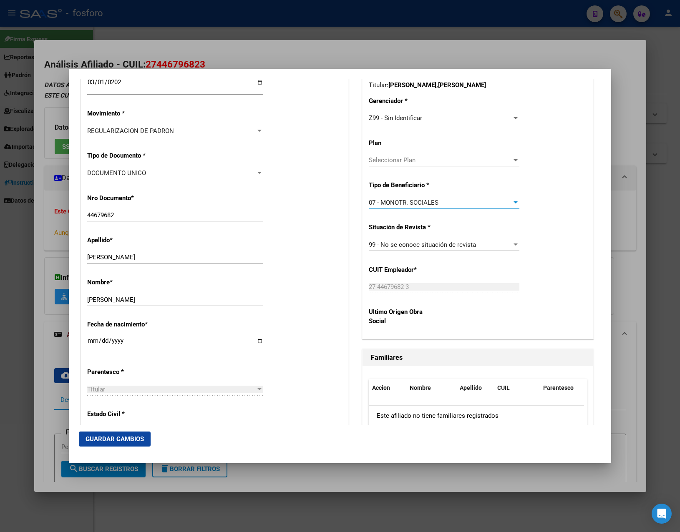
click at [137, 437] on span "Guardar Cambios" at bounding box center [115, 440] width 58 height 8
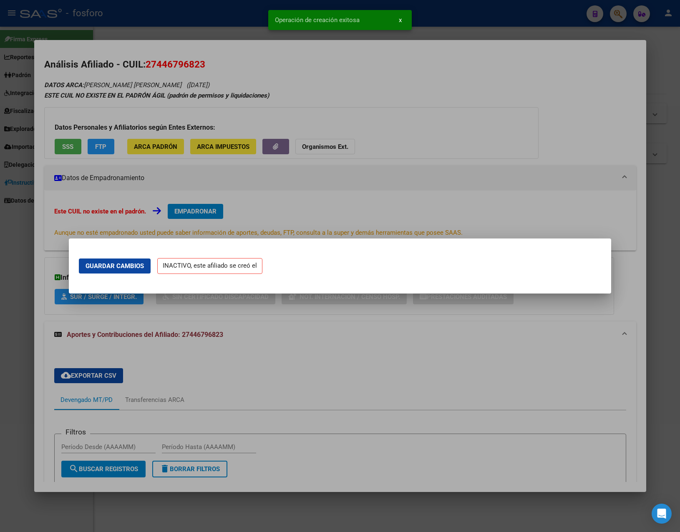
scroll to position [0, 0]
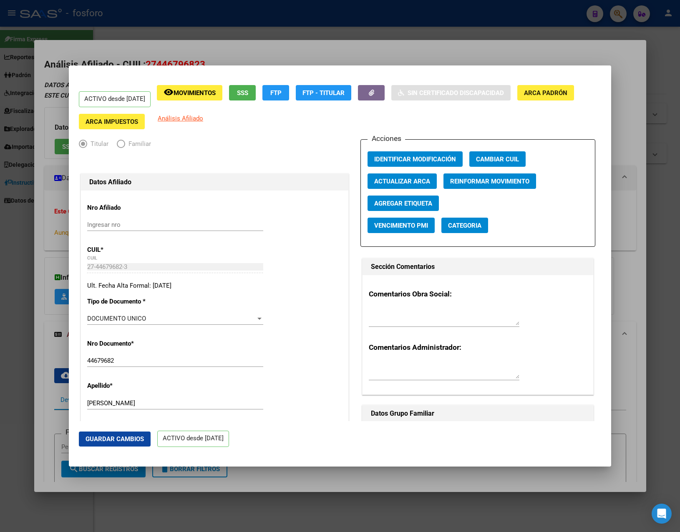
click at [244, 53] on div at bounding box center [340, 266] width 680 height 532
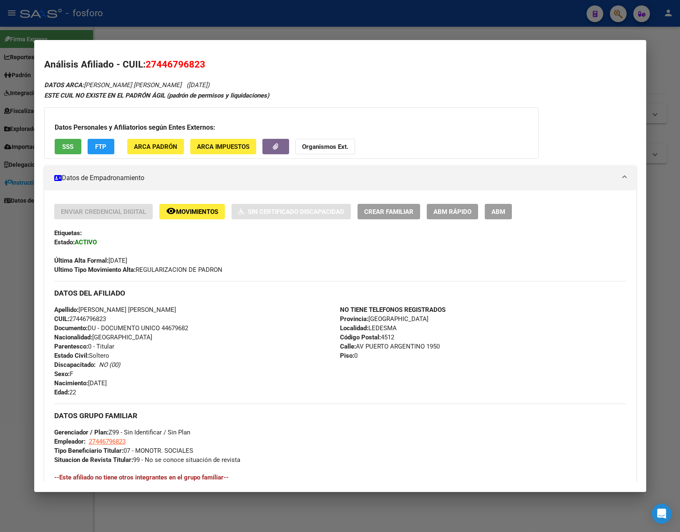
click at [248, 37] on div at bounding box center [340, 266] width 680 height 532
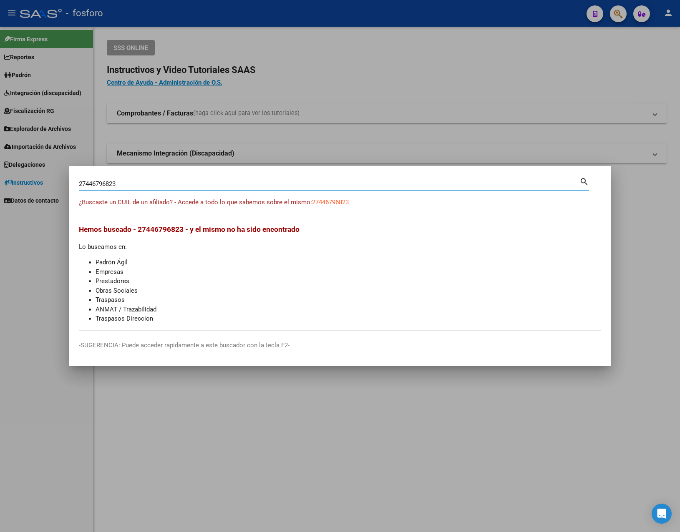
drag, startPoint x: 144, startPoint y: 184, endPoint x: -2, endPoint y: 184, distance: 146.4
click at [0, 184] on html "menu - fosforo person Firma Express Reportes Padrón Traspasos x O.S. Traspasos …" at bounding box center [340, 266] width 680 height 532
paste input "0186174446"
type input "20186174446"
drag, startPoint x: 123, startPoint y: 186, endPoint x: 11, endPoint y: 186, distance: 111.8
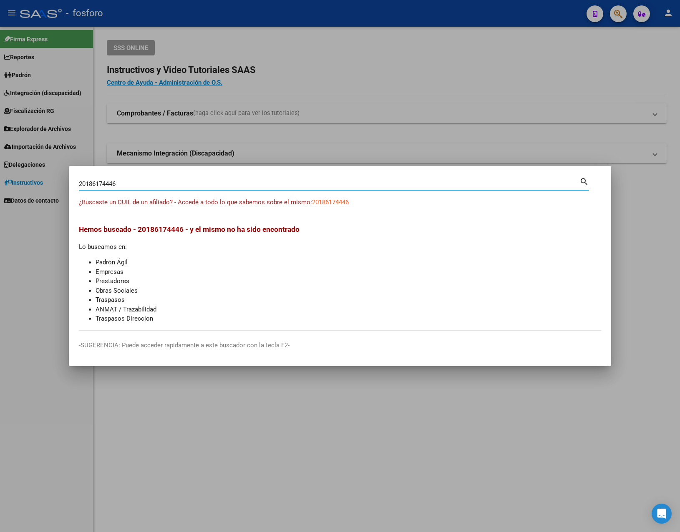
click at [11, 186] on div "20186174446 Buscar (apellido, dni, cuil, nro traspaso, cuit, obra social) searc…" at bounding box center [340, 266] width 680 height 532
click at [337, 205] on span "20186174446" at bounding box center [330, 203] width 37 height 8
type textarea "20186174446"
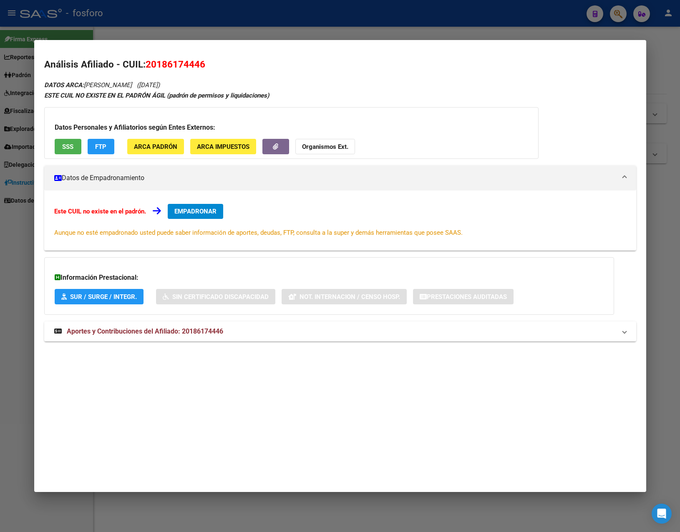
click at [221, 315] on div "DATOS ARCA: [PERSON_NAME] ([DATE]) ESTE CUIL NO EXISTE EN EL PADRÓN ÁGIL (padró…" at bounding box center [340, 215] width 592 height 271
click at [218, 341] on mat-expansion-panel-header "Aportes y Contribuciones del Afiliado: 20186174446" at bounding box center [340, 332] width 592 height 20
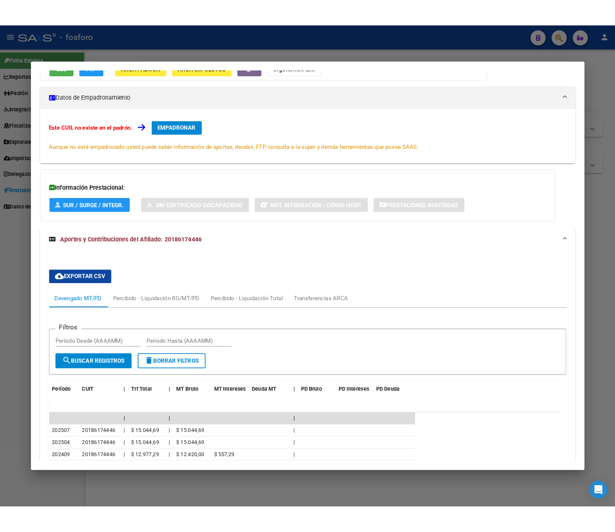
scroll to position [252, 0]
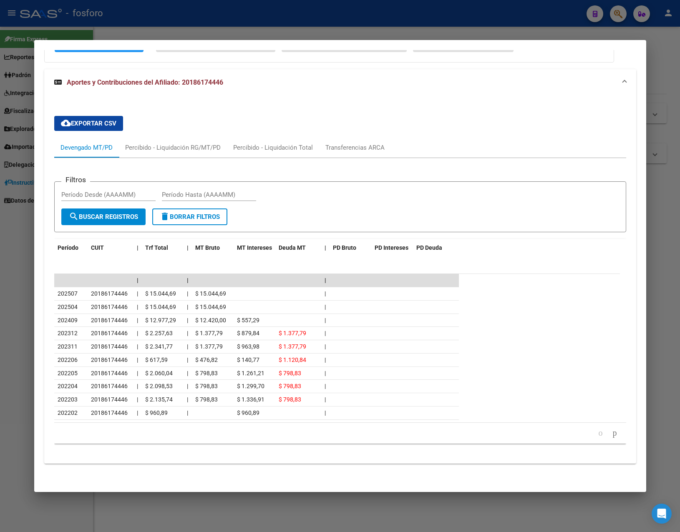
click at [392, 19] on div at bounding box center [340, 266] width 680 height 532
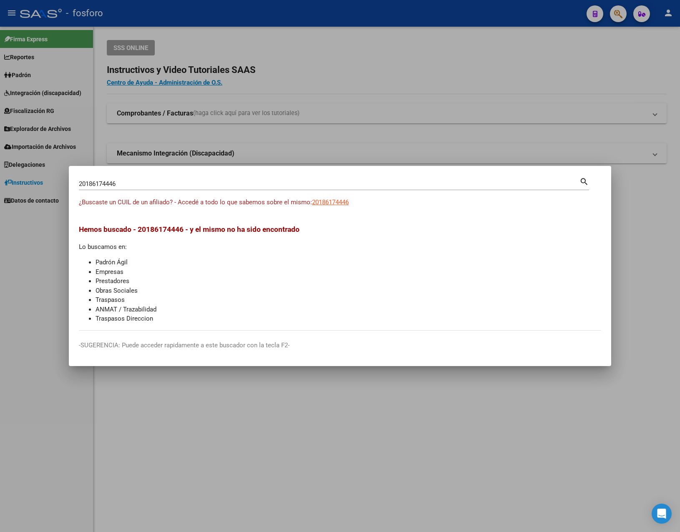
click at [380, 117] on div at bounding box center [340, 266] width 680 height 532
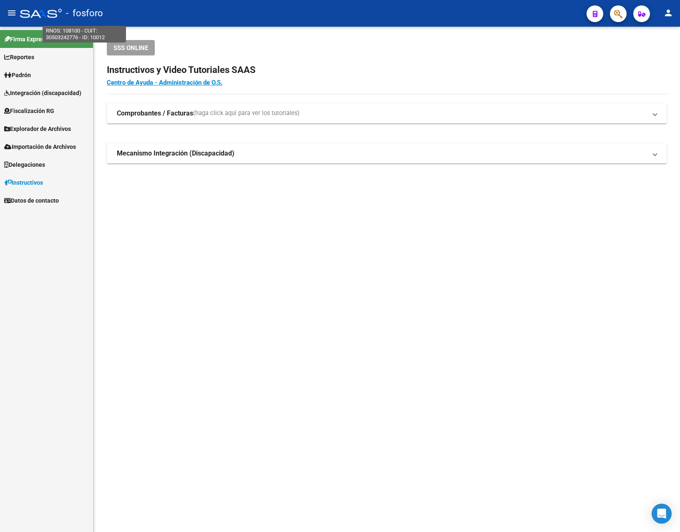
click at [85, 11] on span "- fosforo" at bounding box center [84, 13] width 37 height 18
type textarea "30503242776"
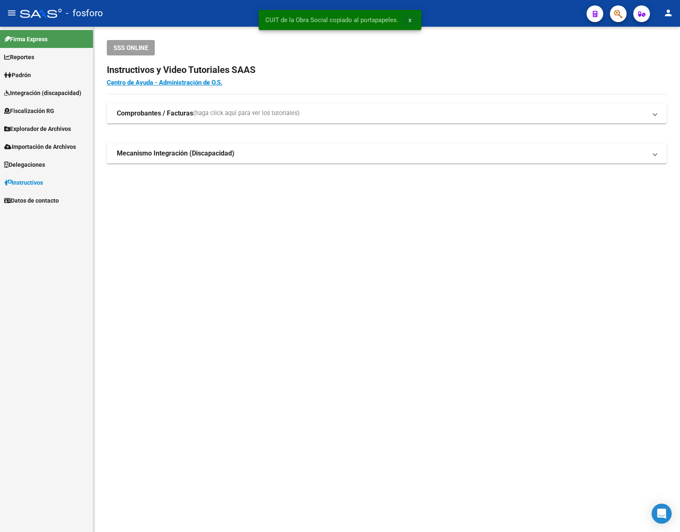
click at [408, 22] on span "x" at bounding box center [409, 20] width 3 height 8
drag, startPoint x: 332, startPoint y: 351, endPoint x: 433, endPoint y: 396, distance: 110.9
click at [333, 351] on mat-sidenav-content "SSS ONLINE Instructivos y Video Tutoriales SAAS Centro de Ayuda - Administració…" at bounding box center [386, 280] width 587 height 506
click at [485, 375] on mat-sidenav-content "SSS ONLINE Instructivos y Video Tutoriales SAAS Centro de Ayuda - Administració…" at bounding box center [386, 280] width 587 height 506
click at [512, 338] on mat-sidenav-content "SSS ONLINE Instructivos y Video Tutoriales SAAS Centro de Ayuda - Administració…" at bounding box center [386, 280] width 587 height 506
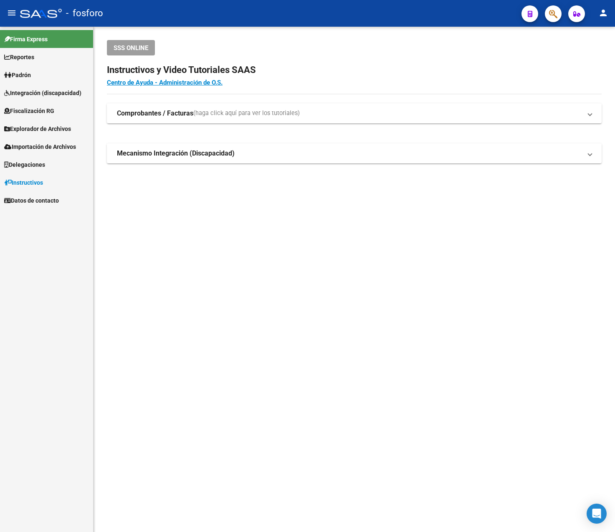
click at [429, 324] on mat-sidenav-content "SSS ONLINE Instructivos y Video Tutoriales SAAS Centro de Ayuda - Administració…" at bounding box center [353, 280] width 521 height 506
